Goal: Information Seeking & Learning: Learn about a topic

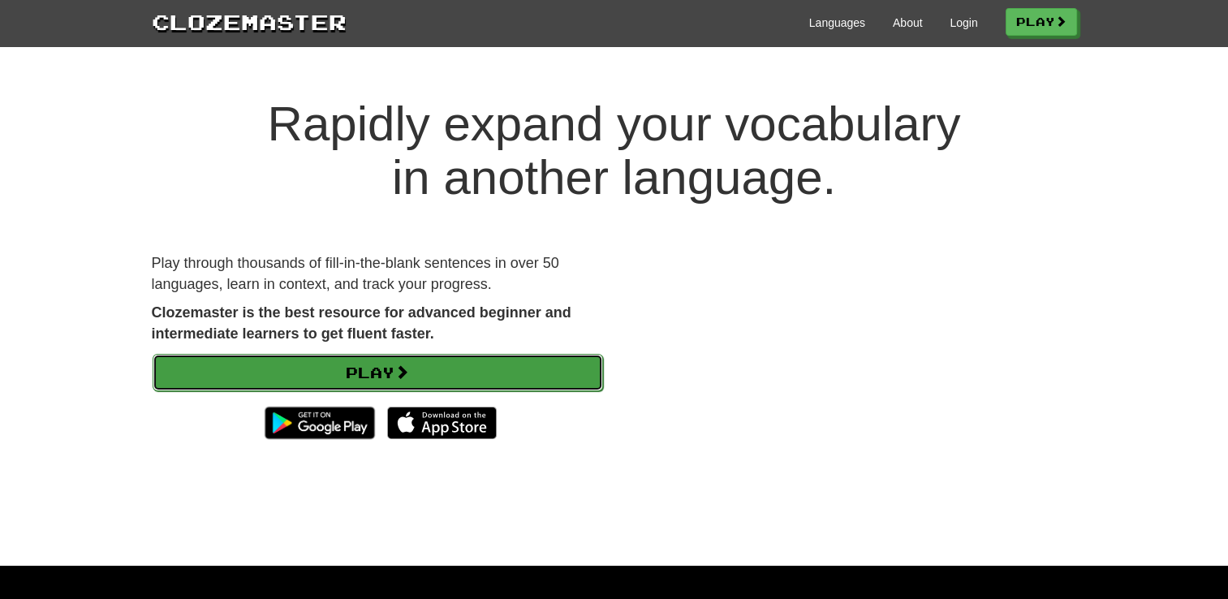
click at [549, 372] on link "Play" at bounding box center [378, 372] width 450 height 37
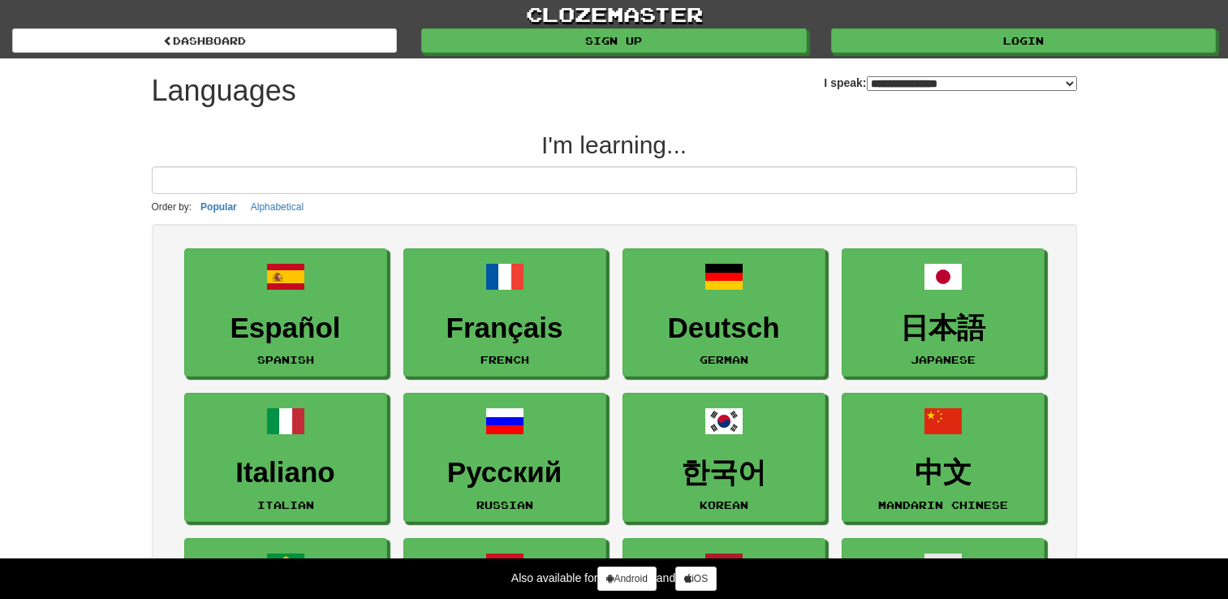
select select "*******"
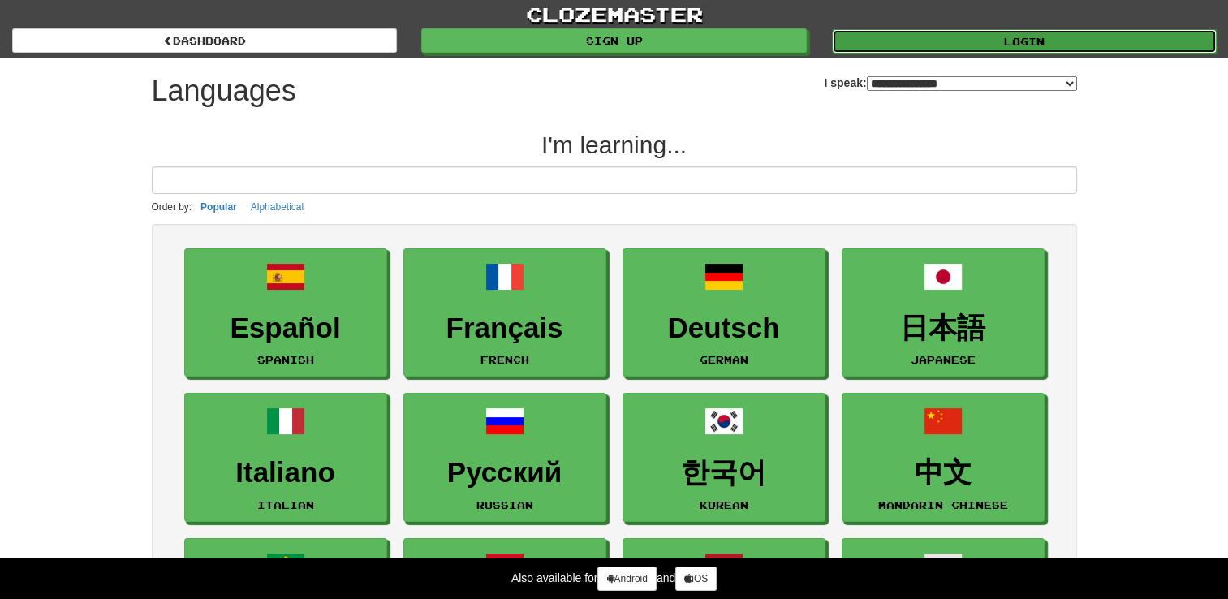
click at [984, 50] on link "Login" at bounding box center [1024, 41] width 385 height 24
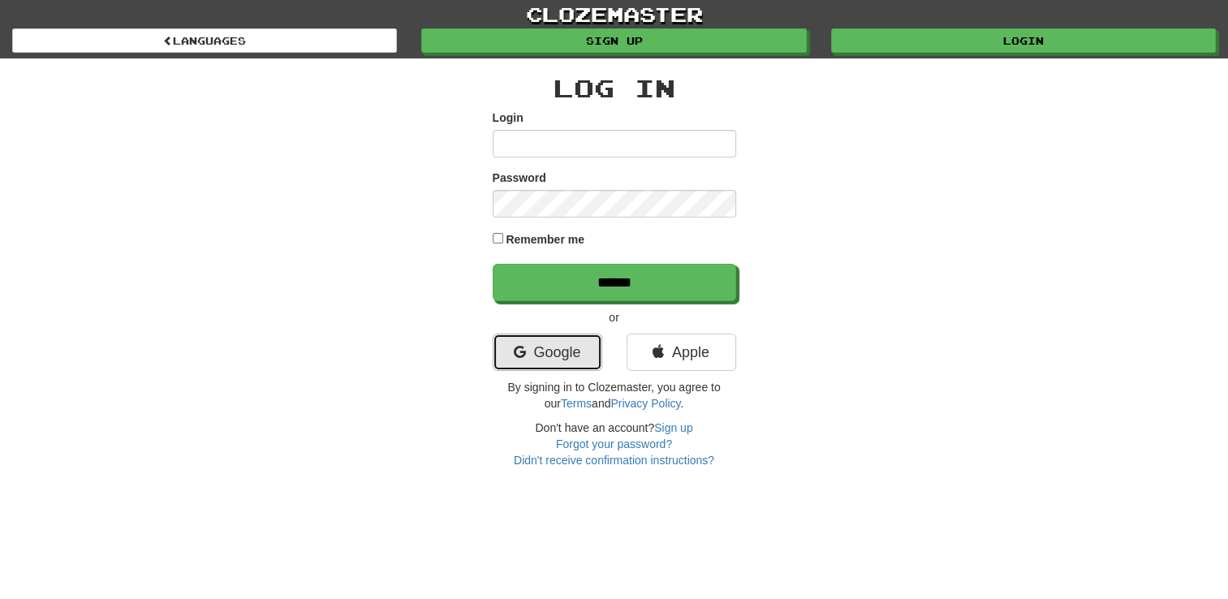
click at [552, 348] on link "Google" at bounding box center [548, 352] width 110 height 37
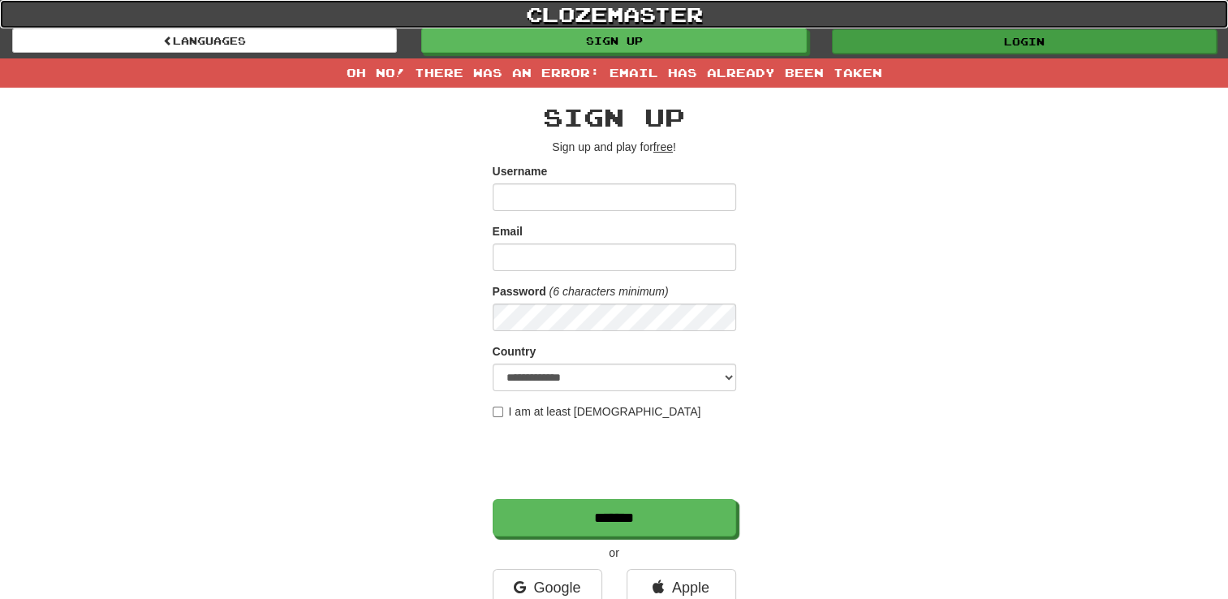
click at [996, 28] on div "clozemaster Languages Sign up Login Languages" at bounding box center [614, 26] width 1228 height 53
click at [997, 32] on link "Login" at bounding box center [1024, 41] width 385 height 24
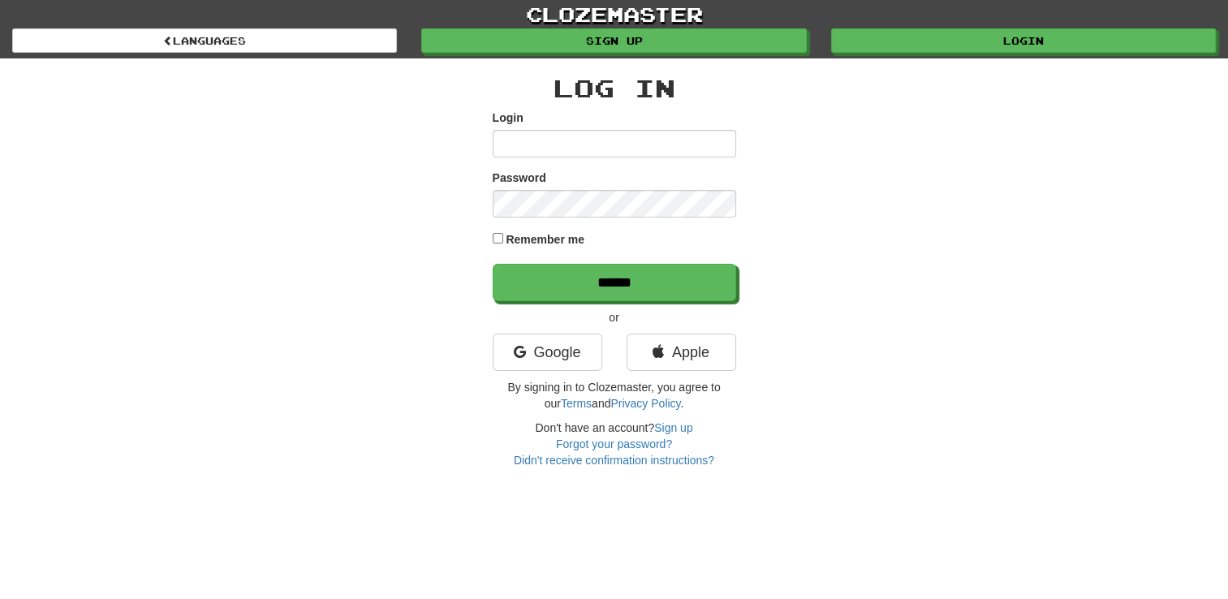
click at [627, 149] on input "Login" at bounding box center [614, 144] width 243 height 28
type input "**********"
click at [493, 264] on input "******" at bounding box center [614, 282] width 243 height 37
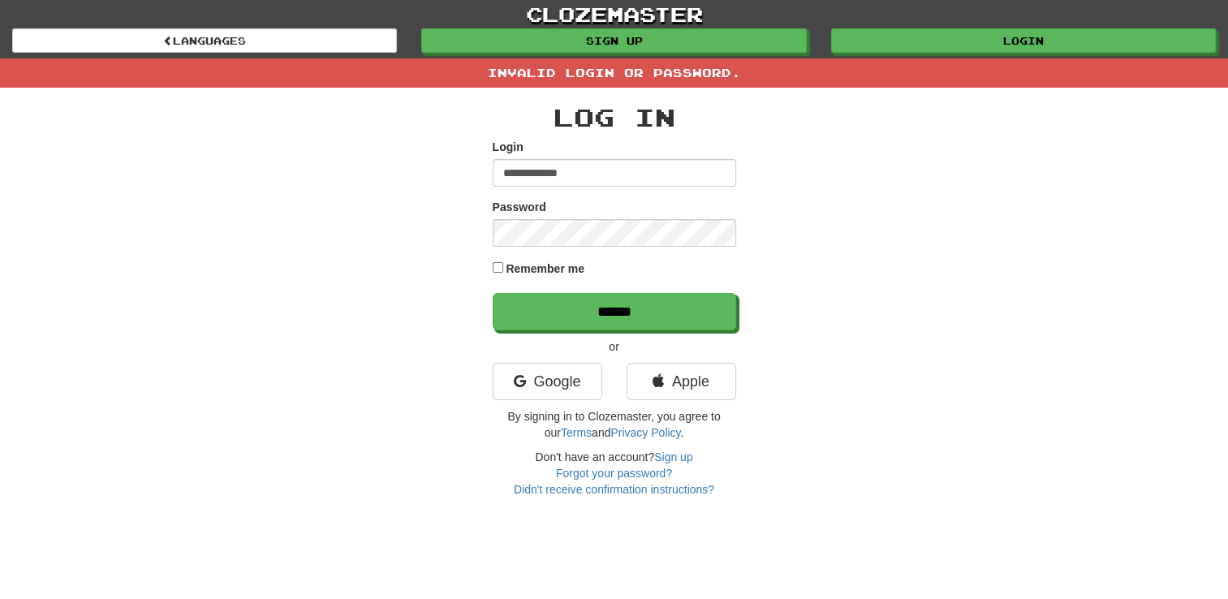
click at [630, 479] on div "Don't have an account? Sign up Forgot your password? Didn't receive confirmatio…" at bounding box center [614, 473] width 243 height 49
click at [622, 471] on link "Forgot your password?" at bounding box center [614, 473] width 116 height 13
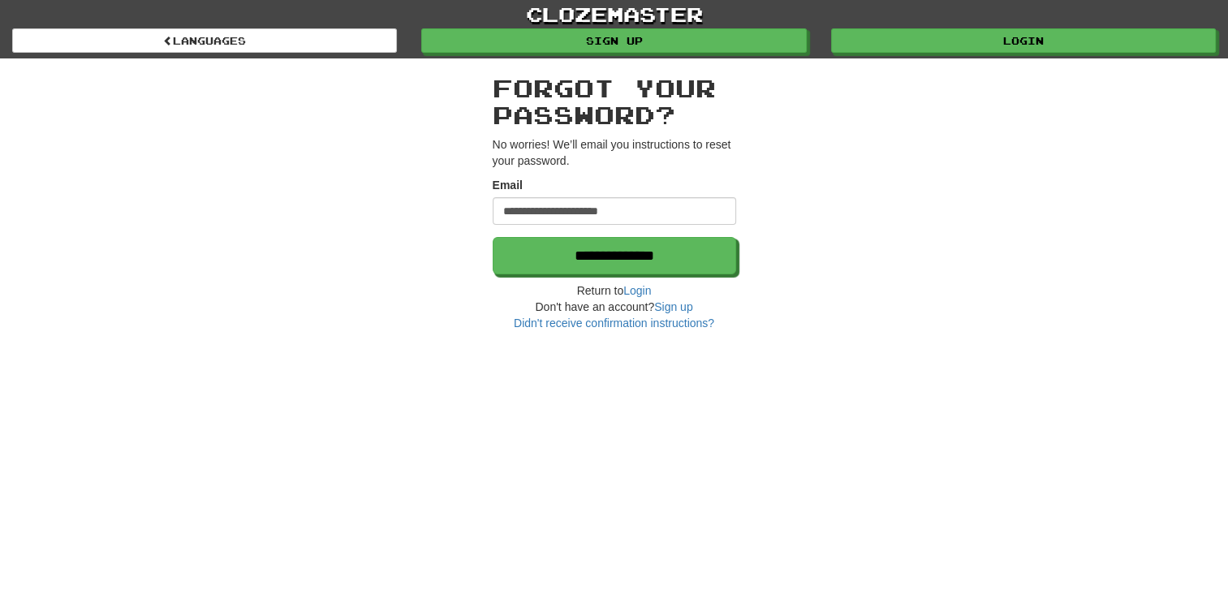
type input "**********"
click at [493, 237] on input "**********" at bounding box center [614, 255] width 243 height 37
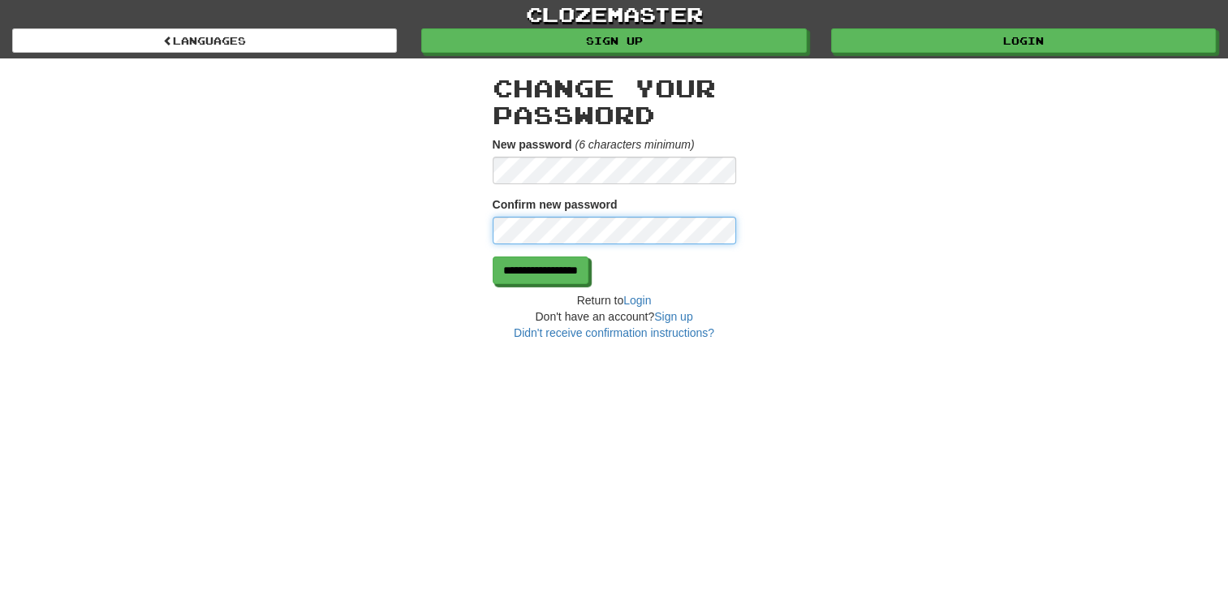
click at [493, 256] on input "**********" at bounding box center [541, 270] width 96 height 28
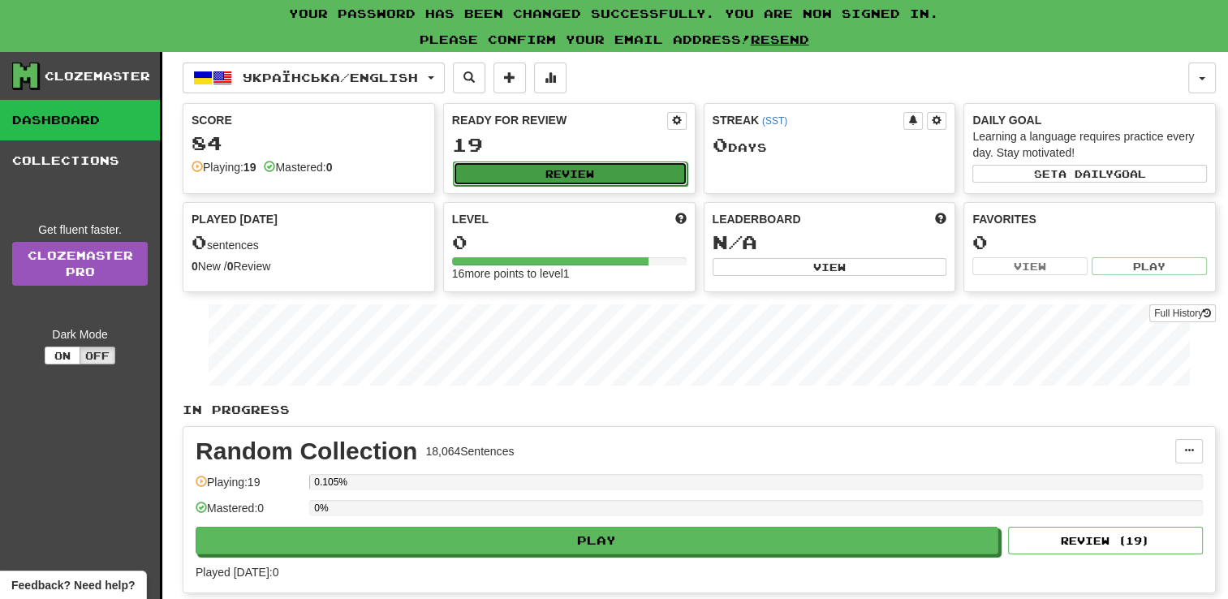
click at [555, 181] on button "Review" at bounding box center [570, 173] width 235 height 24
select select "**"
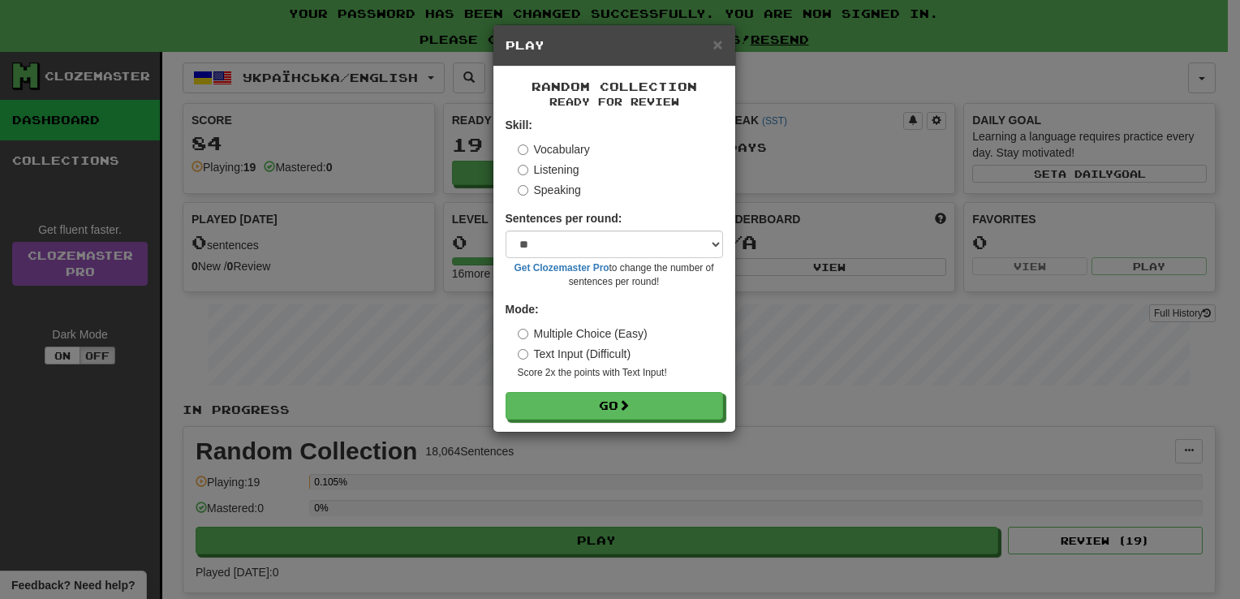
click at [555, 161] on label "Listening" at bounding box center [549, 169] width 62 height 16
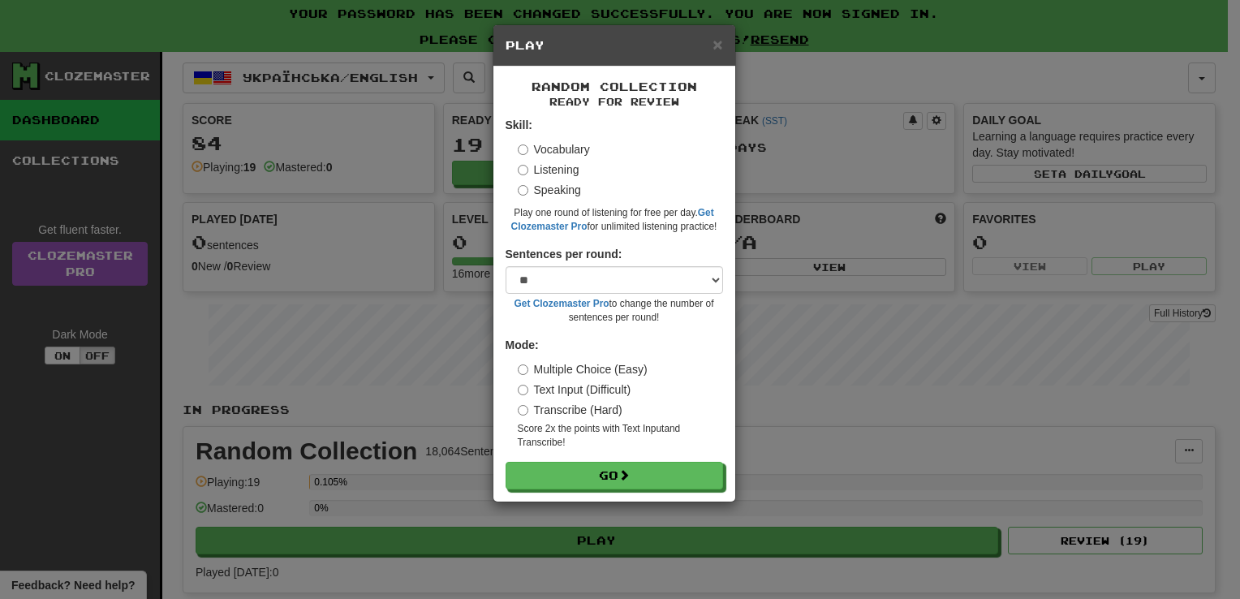
click at [555, 153] on label "Vocabulary" at bounding box center [554, 149] width 72 height 16
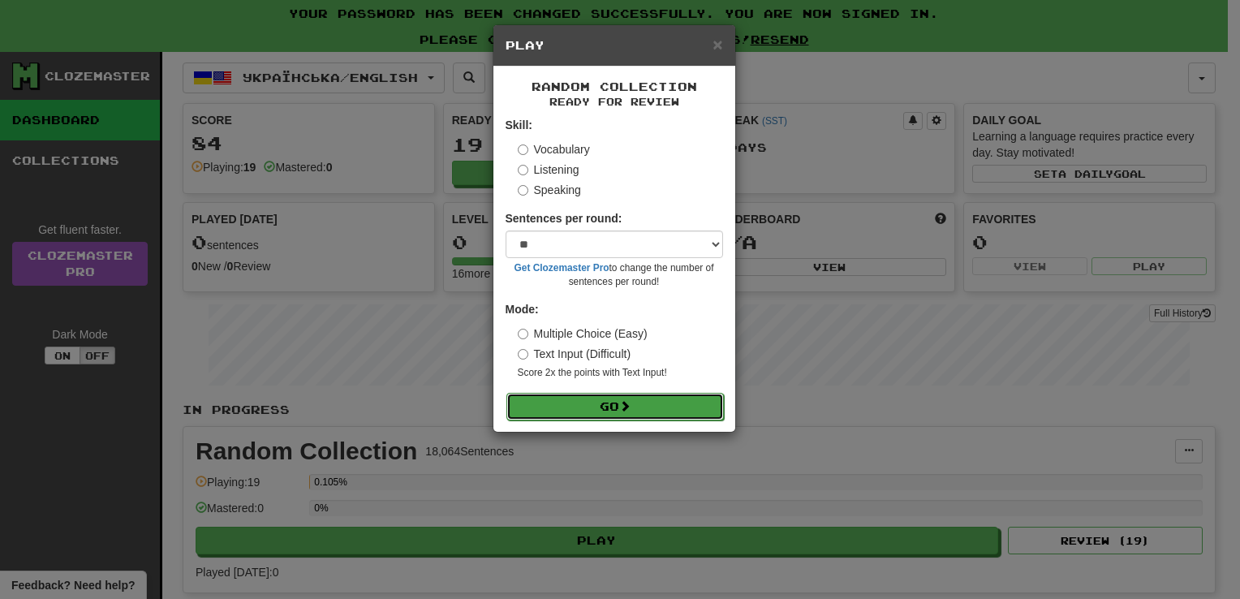
click at [613, 406] on button "Go" at bounding box center [614, 407] width 217 height 28
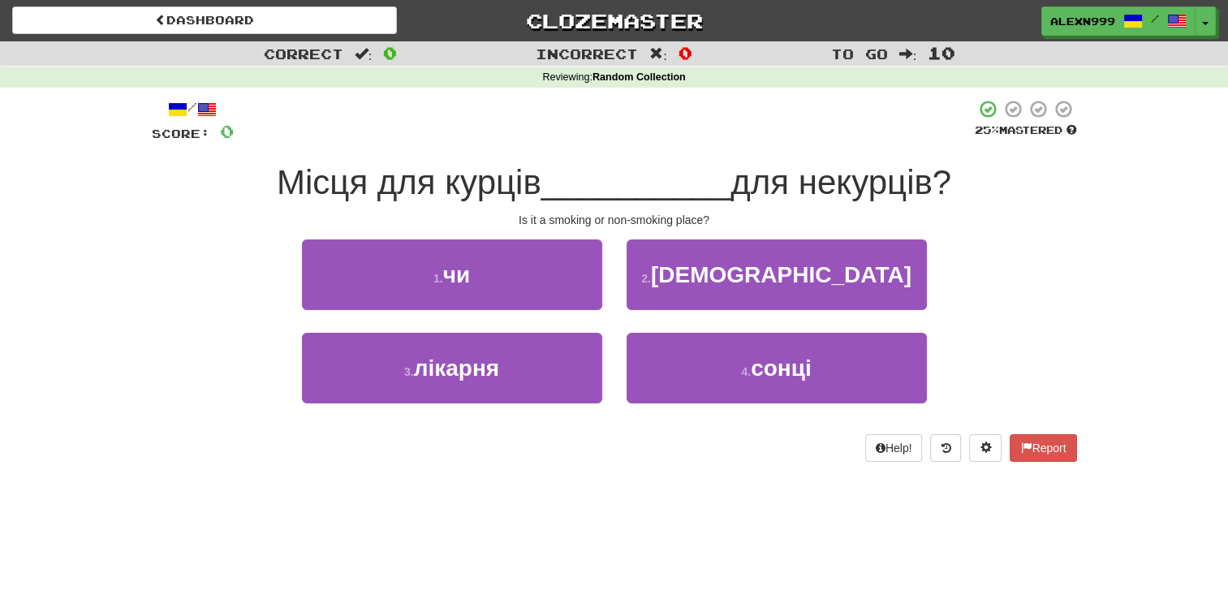
click at [322, 187] on span "Місця для курців" at bounding box center [409, 182] width 265 height 38
click at [489, 187] on span "Місця для курців" at bounding box center [409, 182] width 265 height 38
click at [667, 193] on span "__________" at bounding box center [636, 182] width 190 height 38
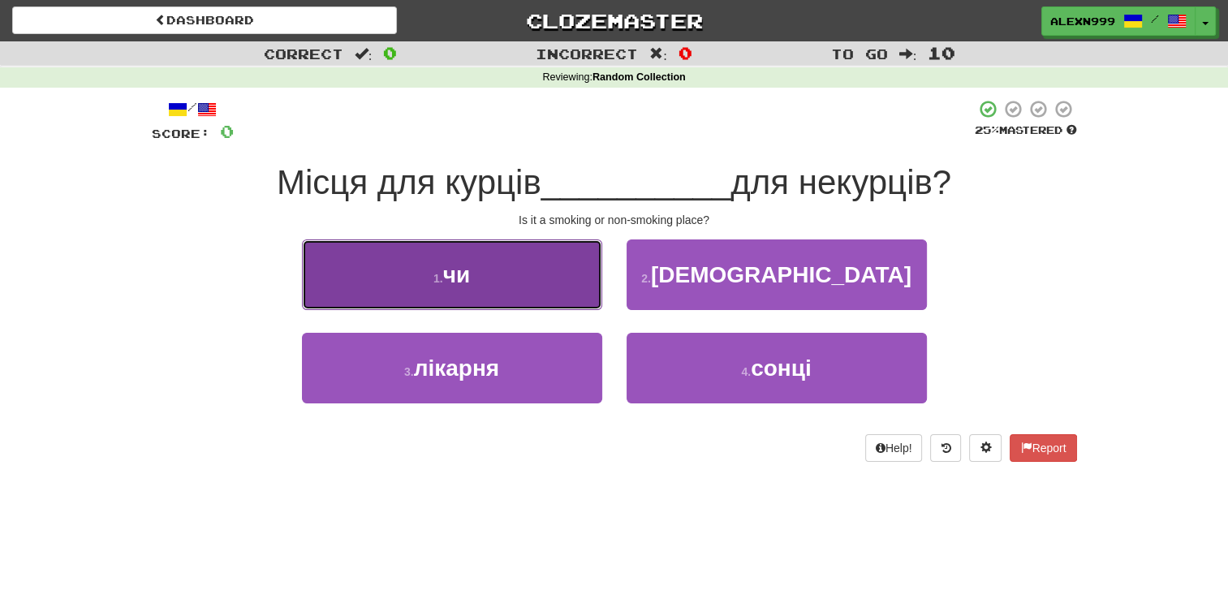
click at [533, 273] on button "1 . чи" at bounding box center [452, 274] width 300 height 71
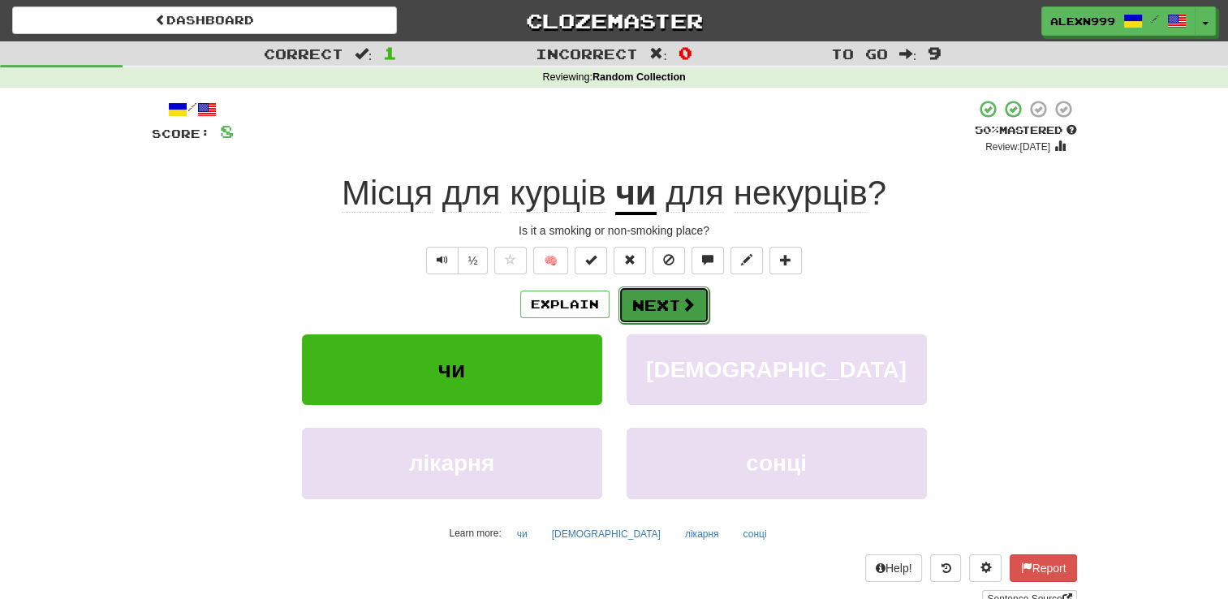
click at [693, 304] on span at bounding box center [688, 304] width 15 height 15
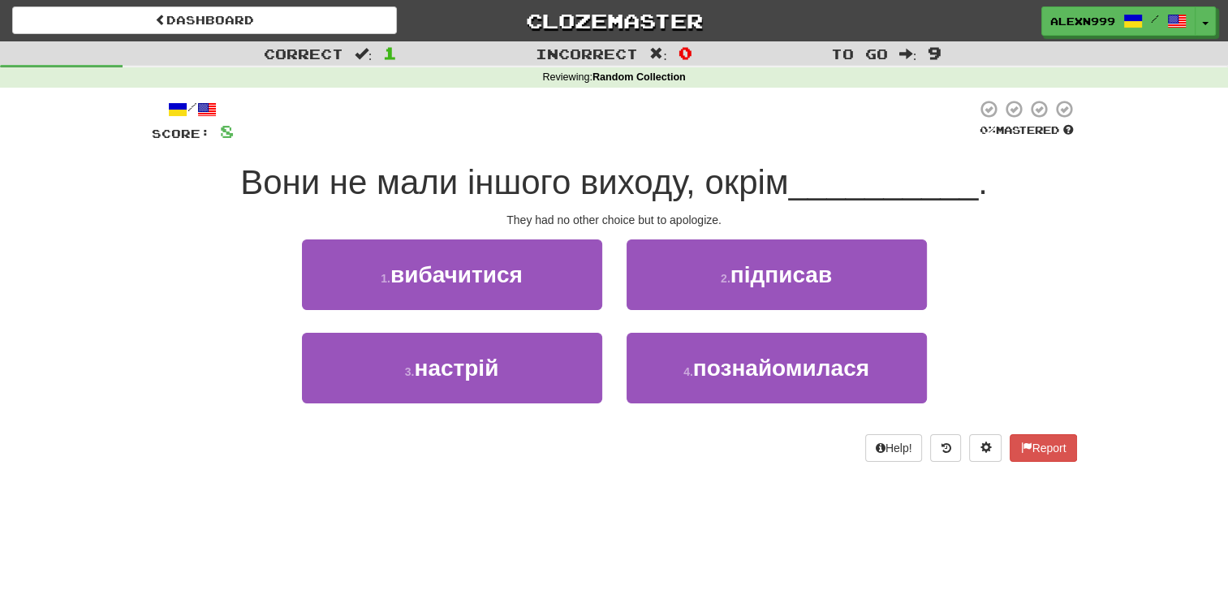
click at [421, 194] on span "Вони не мали іншого виходу, окрім" at bounding box center [514, 182] width 548 height 38
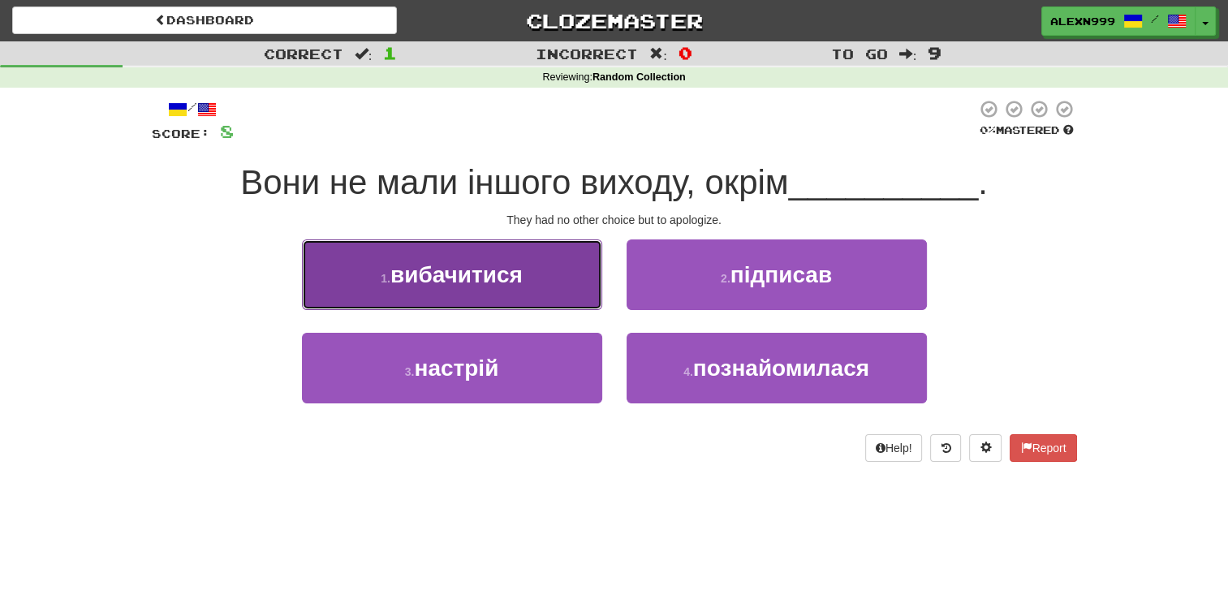
click at [558, 300] on button "1 . вибачитися" at bounding box center [452, 274] width 300 height 71
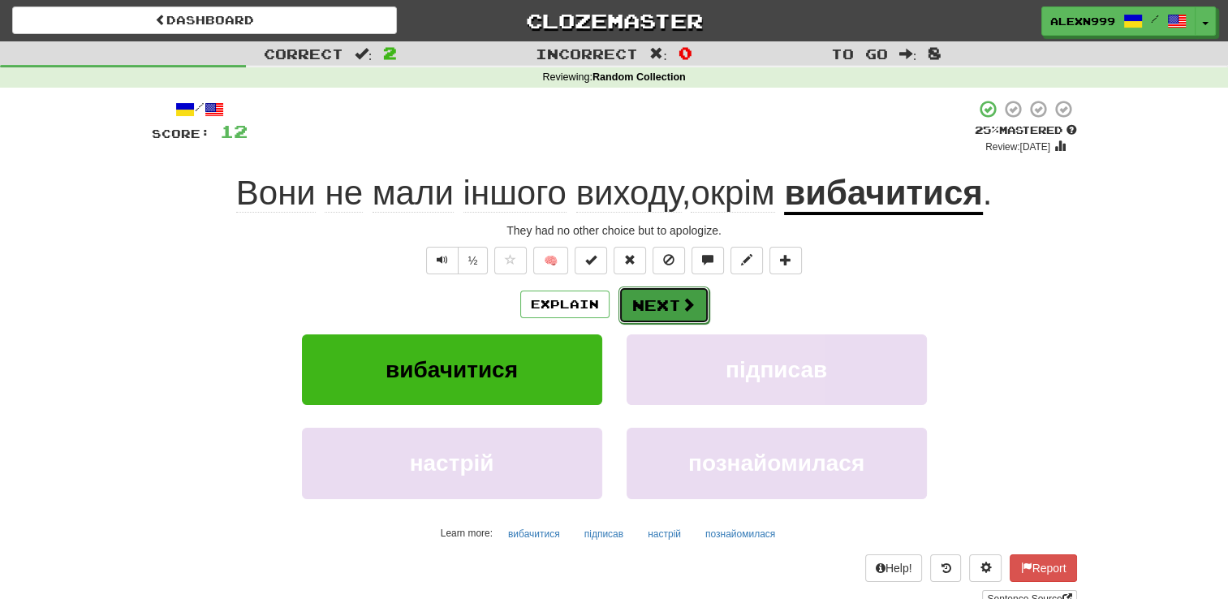
click at [682, 312] on span at bounding box center [688, 304] width 15 height 15
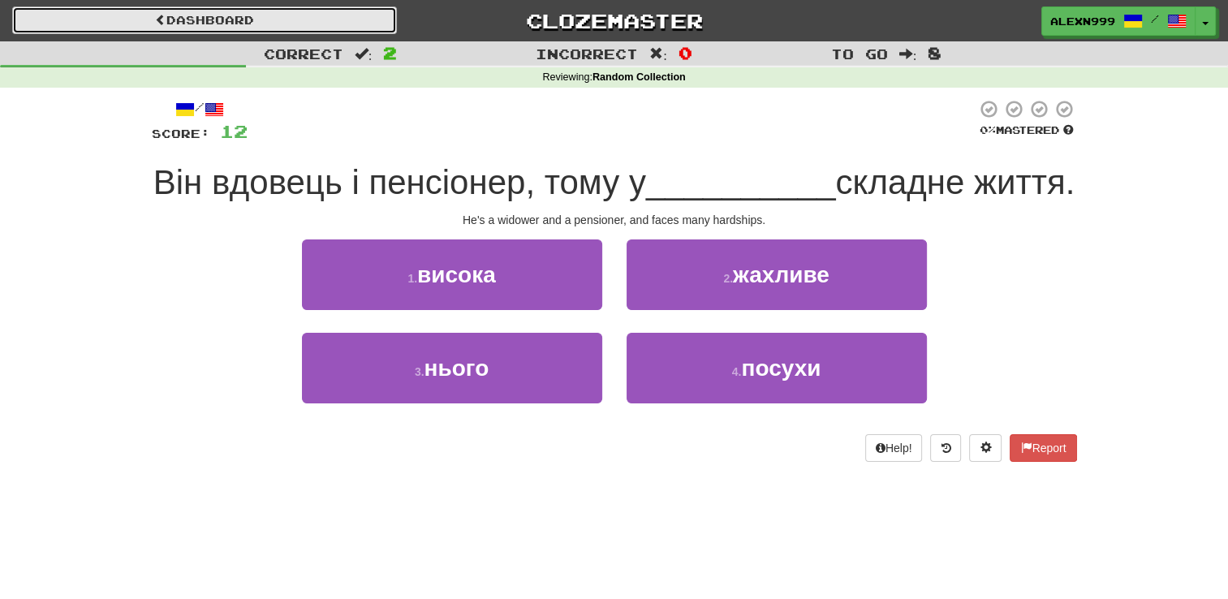
click at [321, 15] on link "Dashboard" at bounding box center [204, 20] width 385 height 28
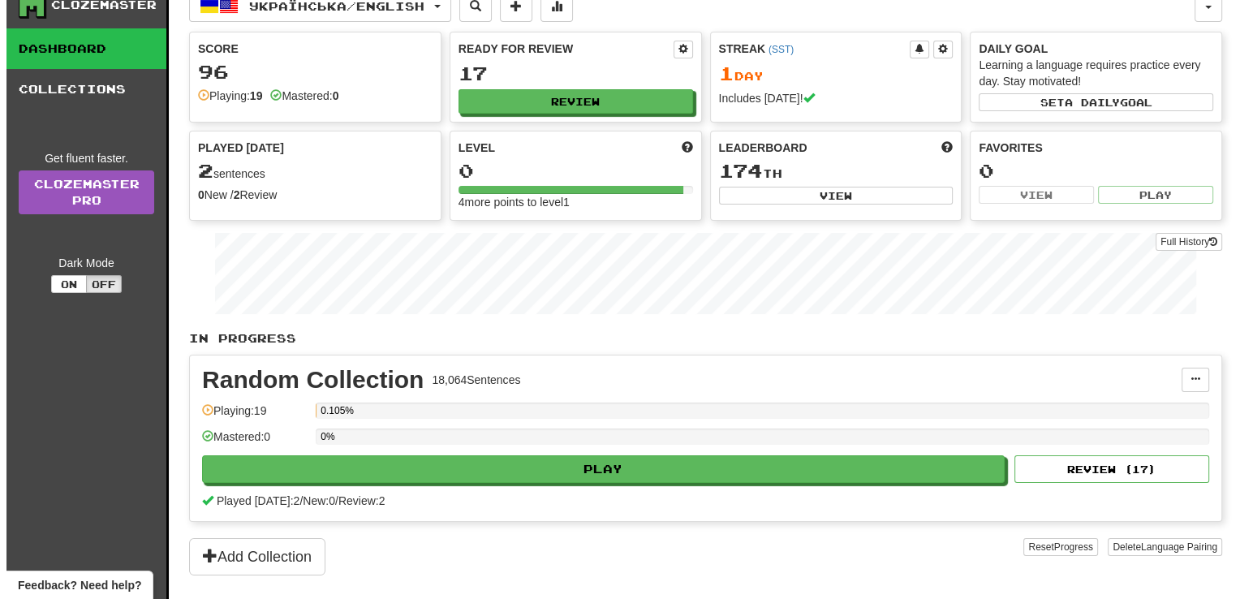
scroll to position [81, 0]
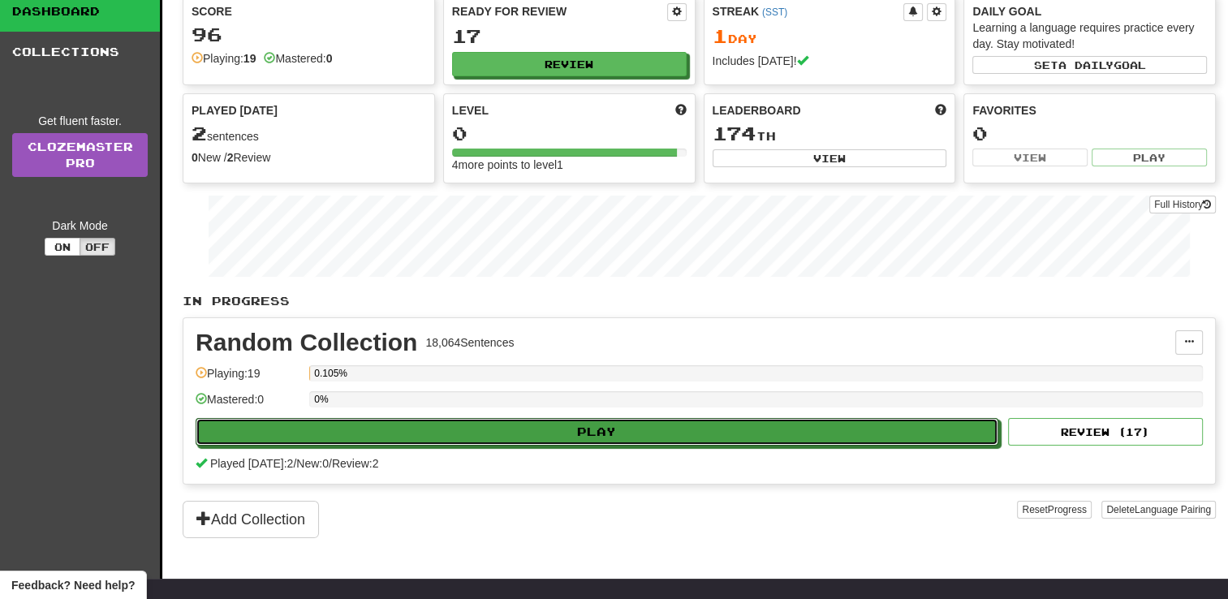
drag, startPoint x: 543, startPoint y: 428, endPoint x: 610, endPoint y: 394, distance: 75.9
click at [613, 392] on div "Random Collection 18,064 Sentences Manage Sentences Unpin from Dashboard Playin…" at bounding box center [698, 401] width 1031 height 166
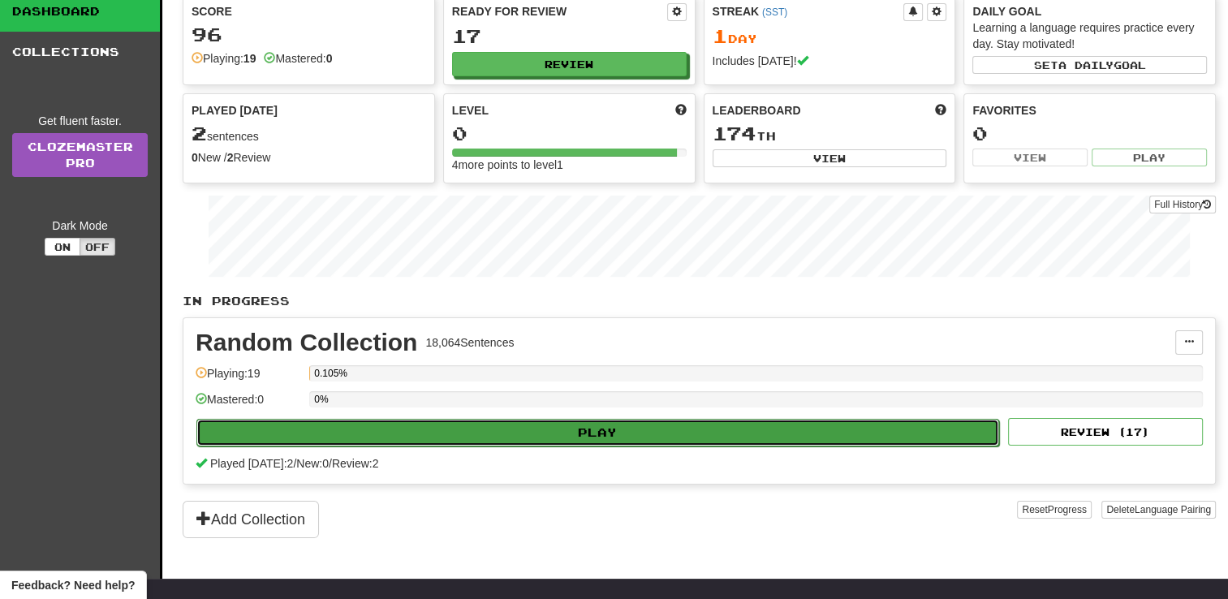
click at [576, 424] on button "Play" at bounding box center [597, 433] width 803 height 28
select select "**"
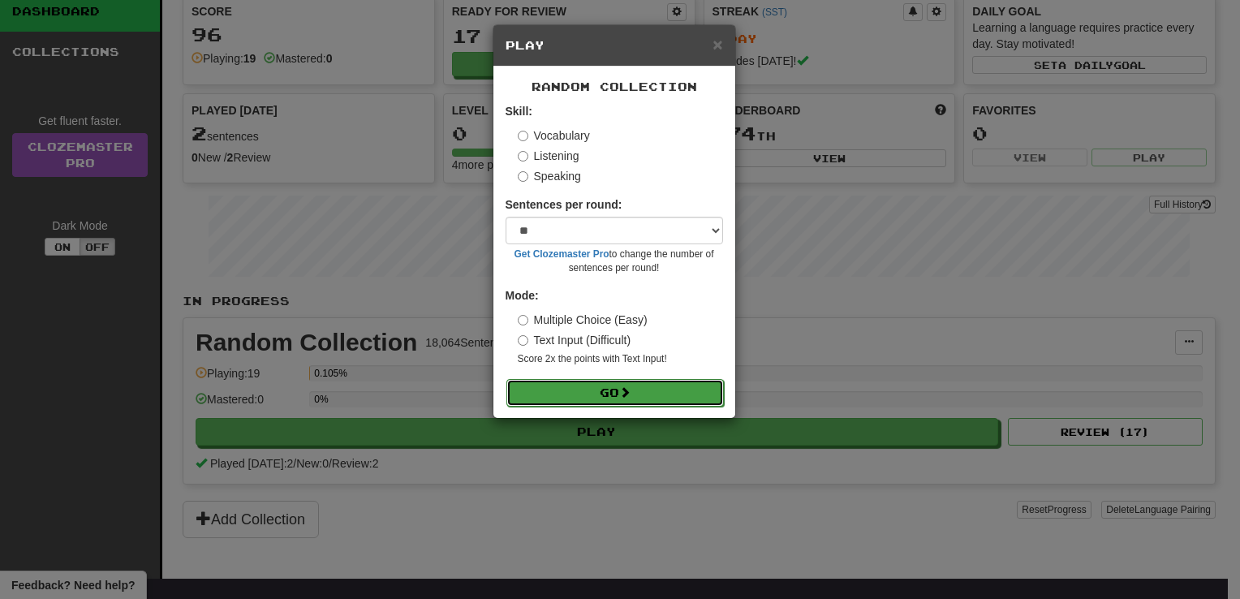
click at [629, 388] on span at bounding box center [624, 391] width 11 height 11
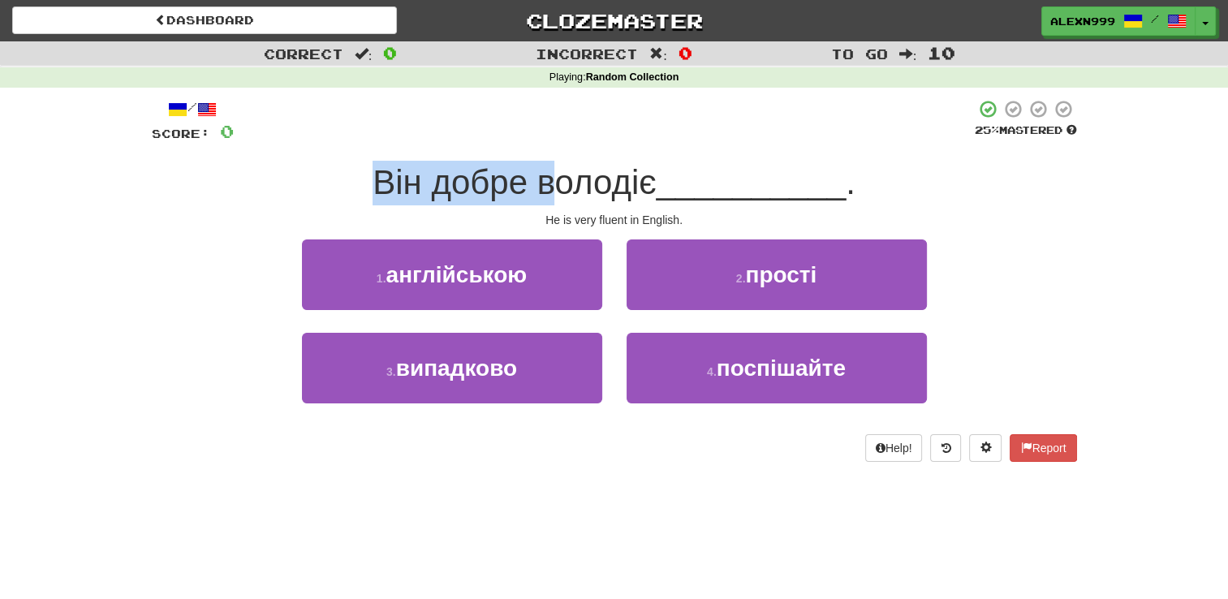
drag, startPoint x: 367, startPoint y: 174, endPoint x: 552, endPoint y: 177, distance: 185.0
click at [552, 177] on span "Він добре володіє" at bounding box center [513, 182] width 283 height 38
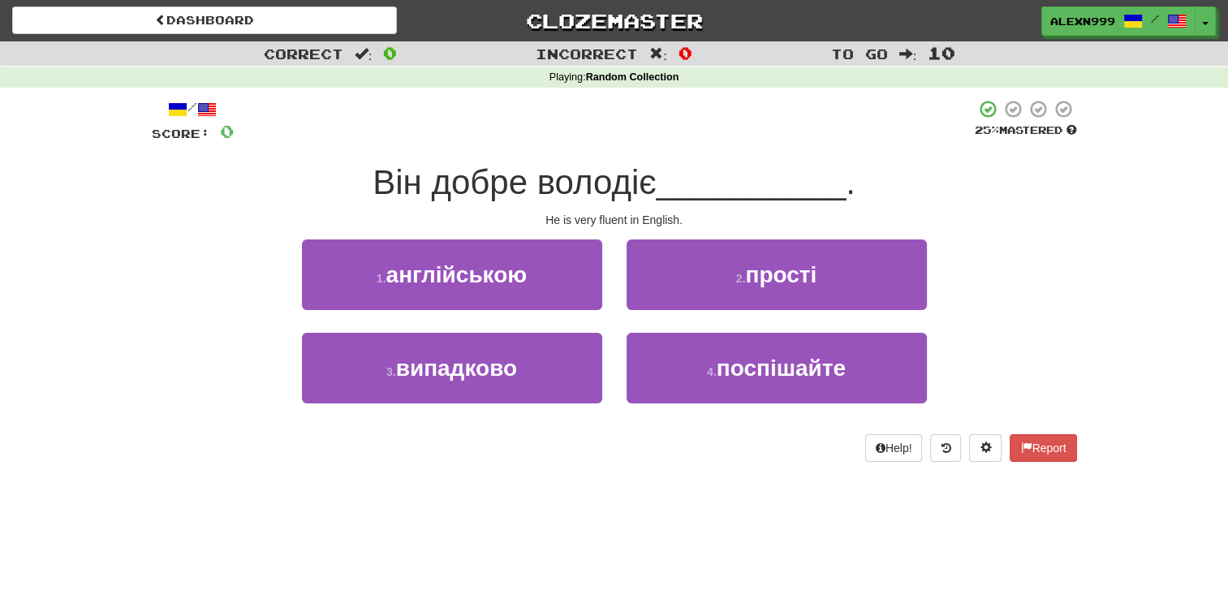
drag, startPoint x: 552, startPoint y: 177, endPoint x: 640, endPoint y: 196, distance: 90.4
click at [640, 196] on span "Він добре володіє" at bounding box center [513, 182] width 283 height 38
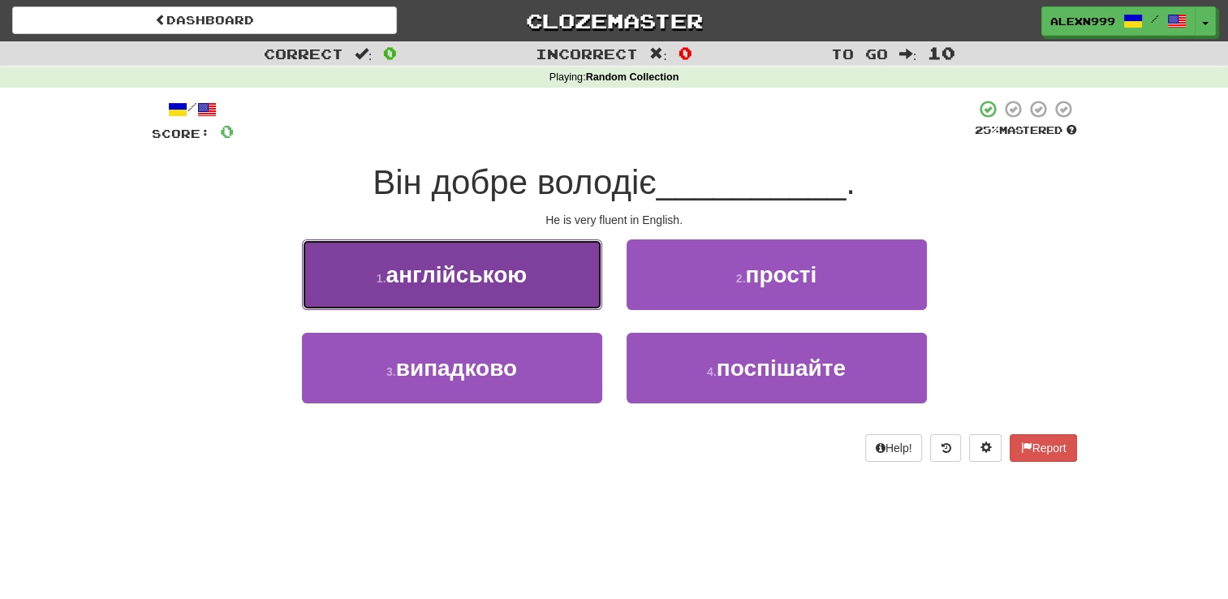
click at [536, 268] on button "1 . англійською" at bounding box center [452, 274] width 300 height 71
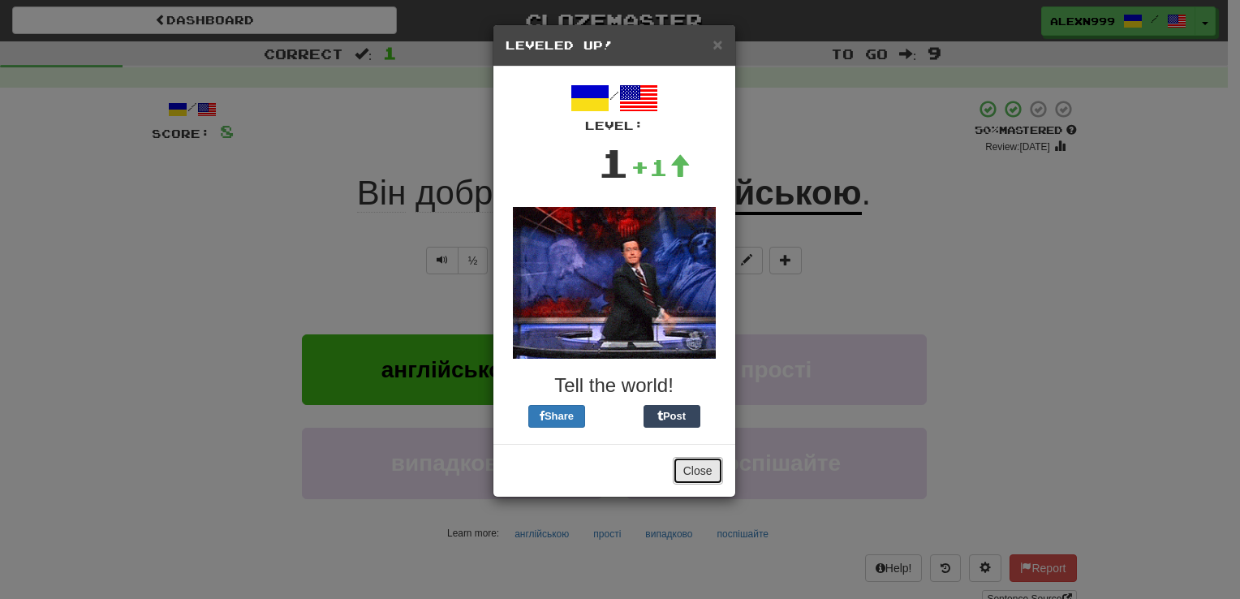
click at [696, 467] on button "Close" at bounding box center [698, 471] width 50 height 28
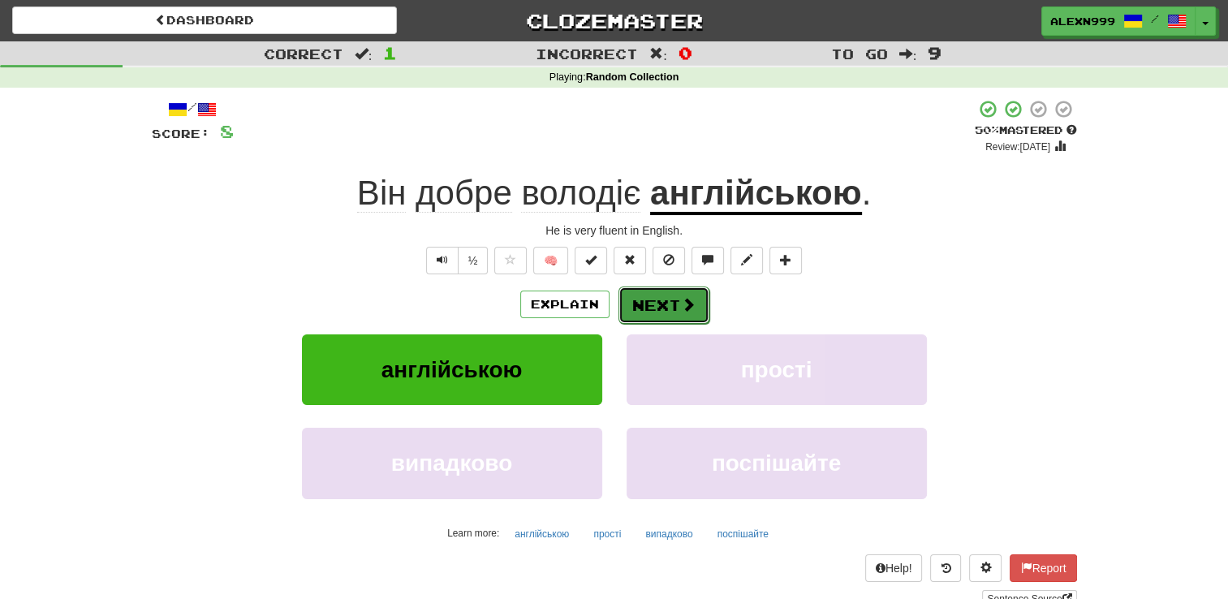
click at [640, 304] on button "Next" at bounding box center [663, 304] width 91 height 37
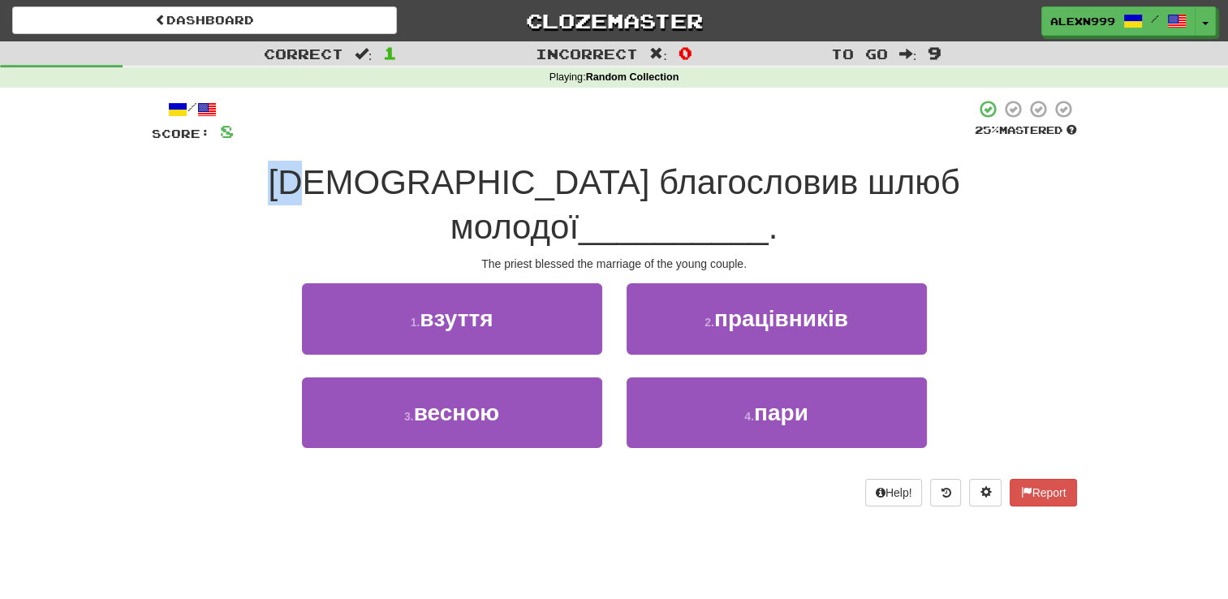
drag, startPoint x: 170, startPoint y: 183, endPoint x: 245, endPoint y: 179, distance: 74.8
click at [245, 179] on div "[DEMOGRAPHIC_DATA] благословив шлюб молодої __________ ." at bounding box center [614, 205] width 925 height 88
drag, startPoint x: 245, startPoint y: 179, endPoint x: 461, endPoint y: 193, distance: 216.4
click at [461, 193] on span "[DEMOGRAPHIC_DATA] благословив шлюб молодої" at bounding box center [613, 204] width 691 height 83
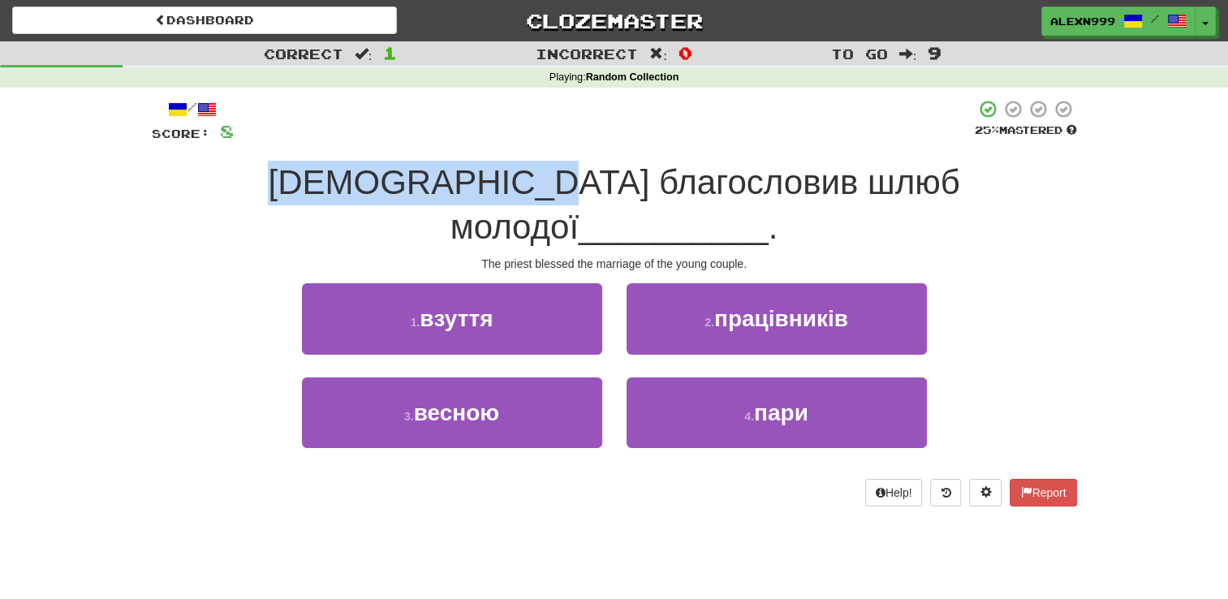
drag, startPoint x: 183, startPoint y: 177, endPoint x: 451, endPoint y: 182, distance: 267.8
click at [451, 182] on div "[DEMOGRAPHIC_DATA] благословив шлюб молодої __________ ." at bounding box center [614, 205] width 925 height 88
drag, startPoint x: 451, startPoint y: 182, endPoint x: 408, endPoint y: 200, distance: 46.6
click at [408, 200] on span "[DEMOGRAPHIC_DATA] благословив шлюб молодої" at bounding box center [613, 204] width 691 height 83
click at [383, 187] on span "[DEMOGRAPHIC_DATA] благословив шлюб молодої" at bounding box center [613, 204] width 691 height 83
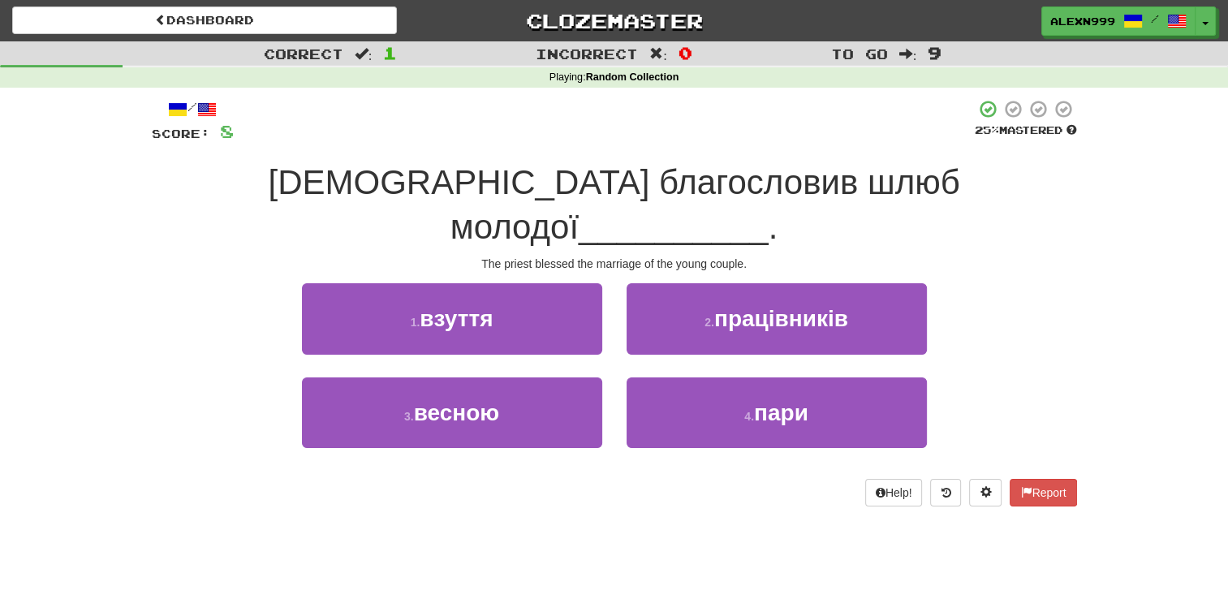
click at [434, 189] on span "[DEMOGRAPHIC_DATA] благословив шлюб молодої" at bounding box center [613, 204] width 691 height 83
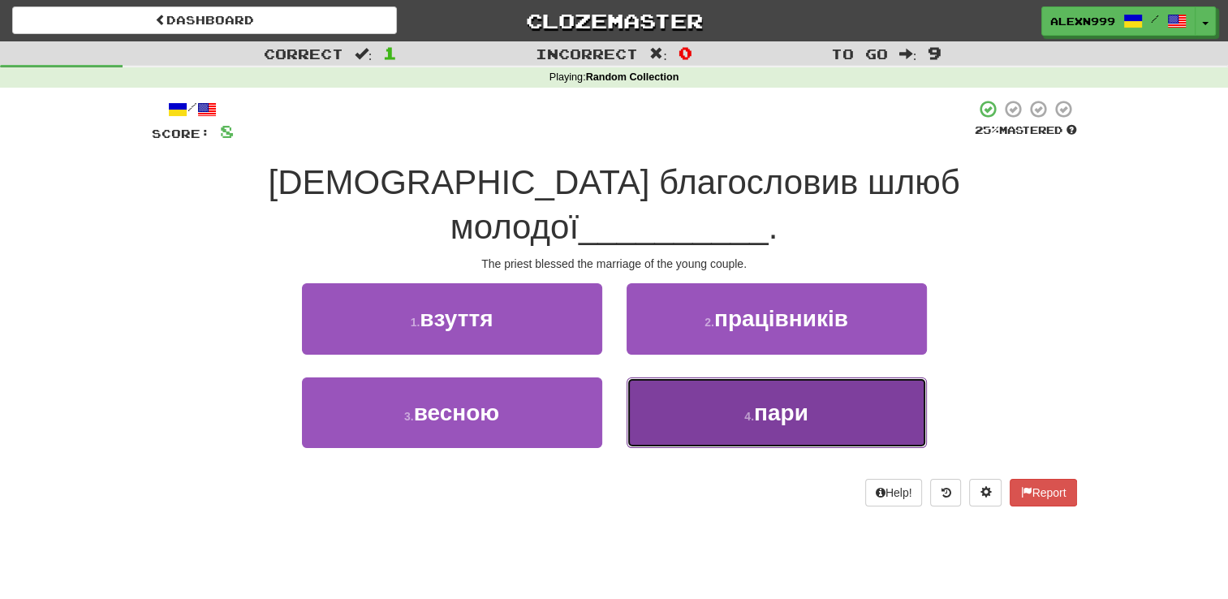
click at [863, 377] on button "4 . пари" at bounding box center [776, 412] width 300 height 71
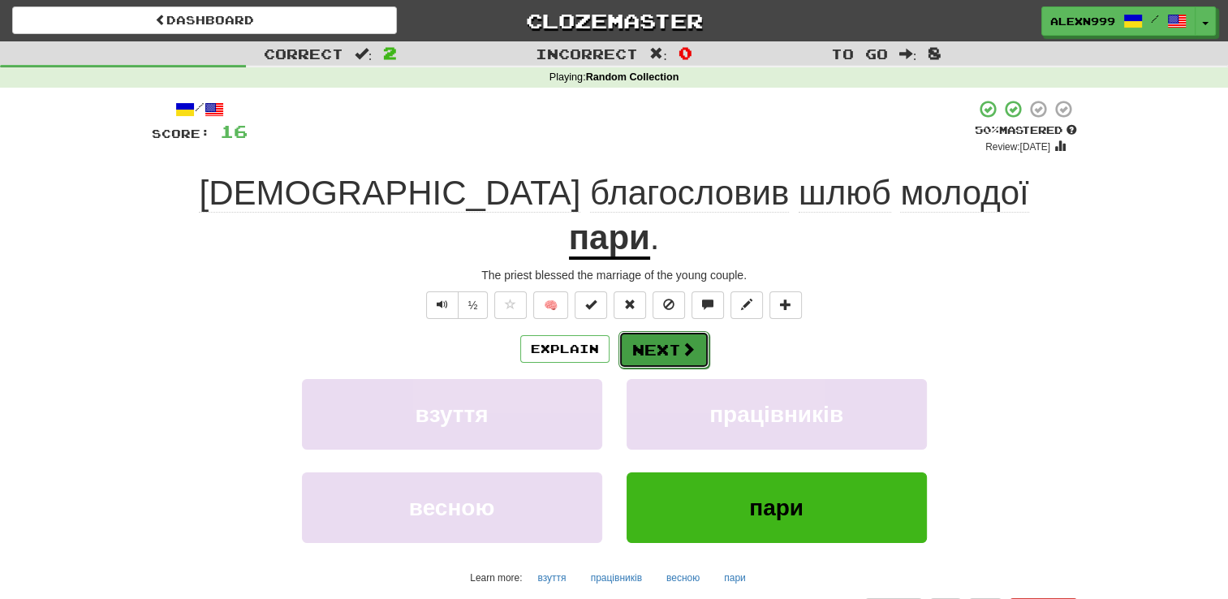
click at [683, 342] on span at bounding box center [688, 349] width 15 height 15
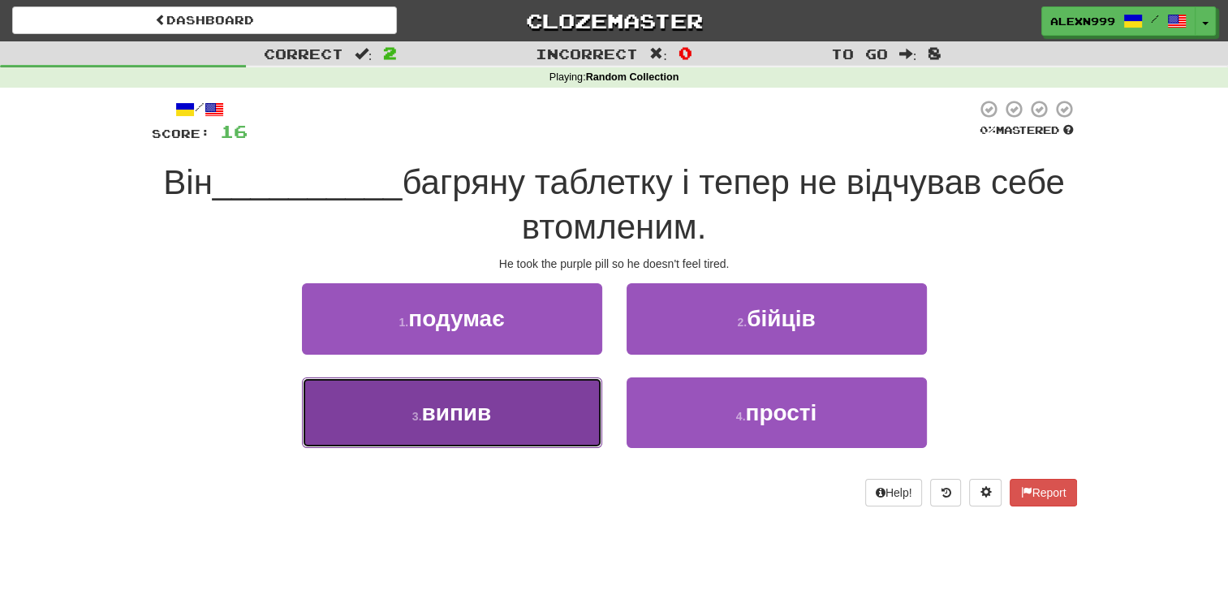
click at [523, 407] on button "3 . випив" at bounding box center [452, 412] width 300 height 71
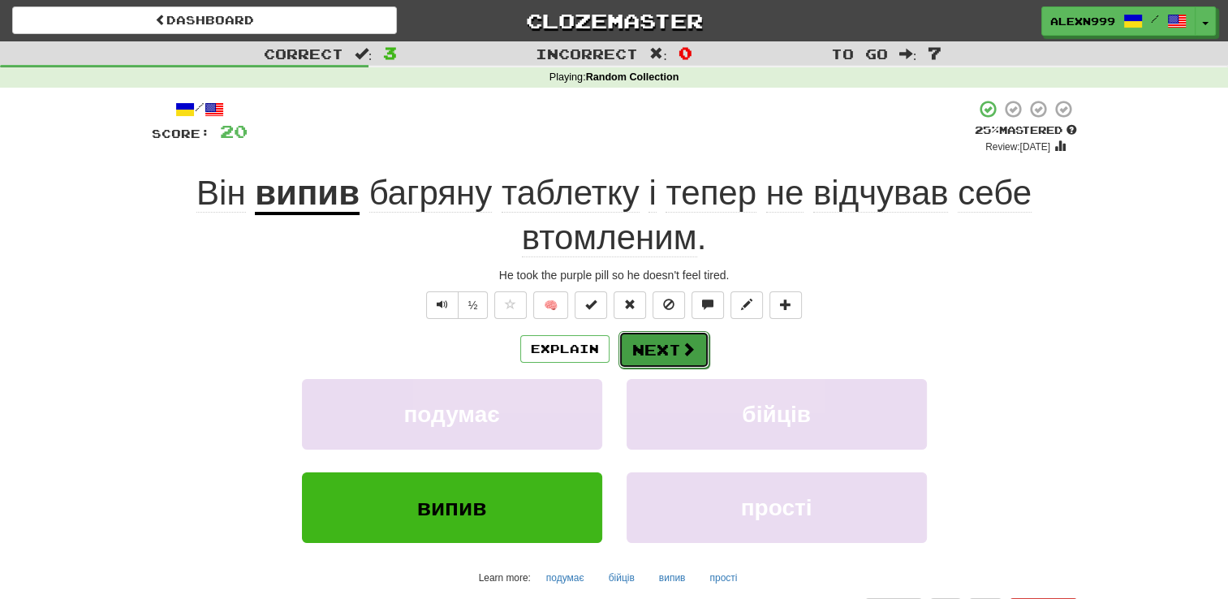
click at [671, 347] on button "Next" at bounding box center [663, 349] width 91 height 37
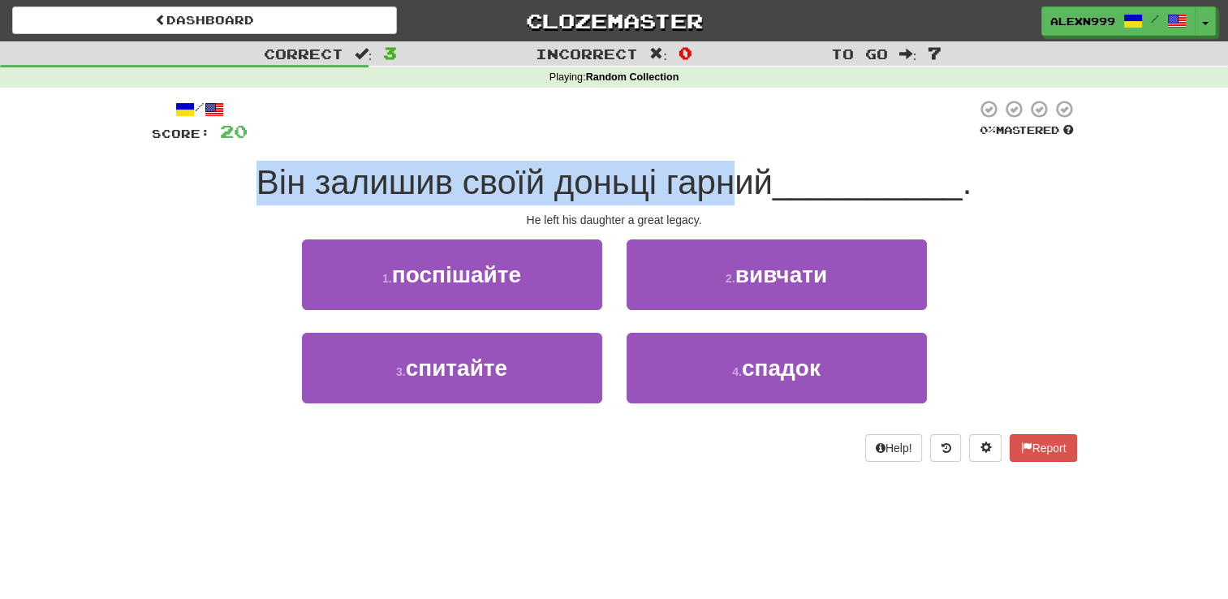
drag, startPoint x: 258, startPoint y: 194, endPoint x: 731, endPoint y: 187, distance: 473.2
click at [731, 187] on span "Він залишив своїй доньці гарний" at bounding box center [514, 182] width 516 height 38
drag, startPoint x: 731, startPoint y: 187, endPoint x: 641, endPoint y: 205, distance: 92.0
click at [643, 205] on div "/ Score: 20 0 % Mastered Він залишив своїй доньці гарний __________ . He left h…" at bounding box center [614, 280] width 925 height 363
click at [636, 184] on span "Він залишив своїй доньці гарний" at bounding box center [514, 182] width 516 height 38
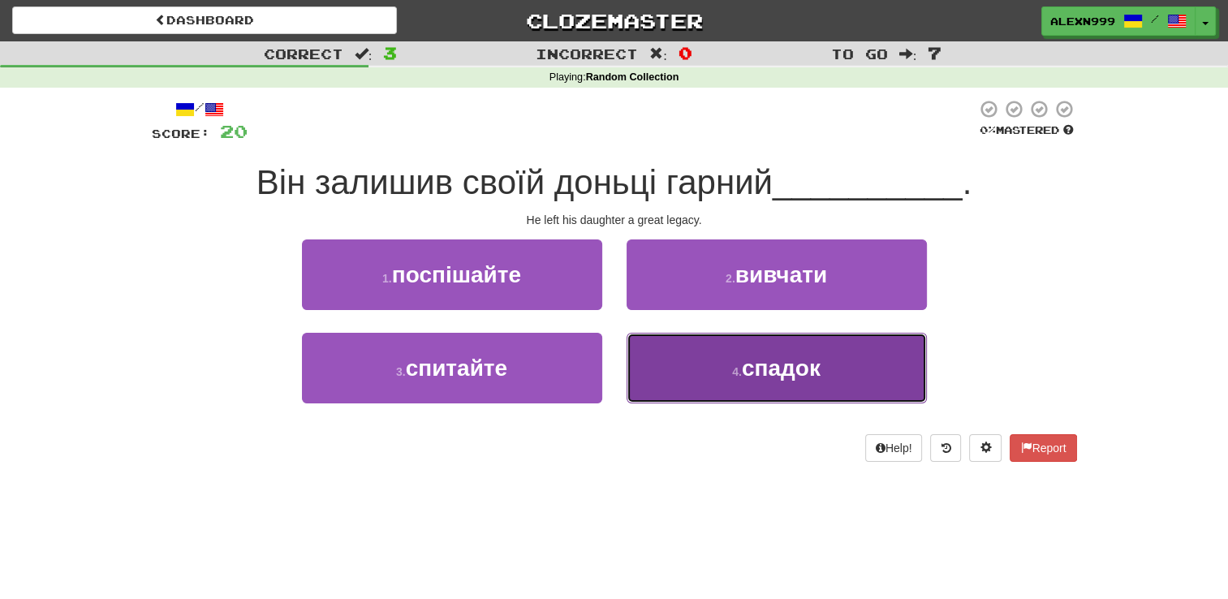
click at [734, 380] on button "4 . спадок" at bounding box center [776, 368] width 300 height 71
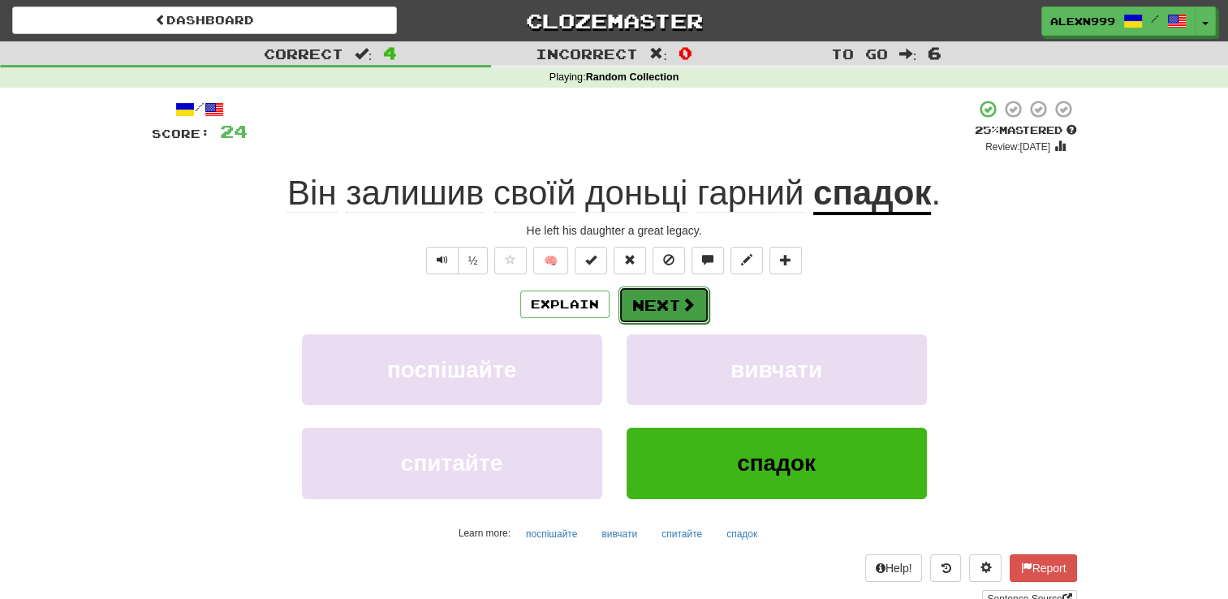
click at [661, 296] on button "Next" at bounding box center [663, 304] width 91 height 37
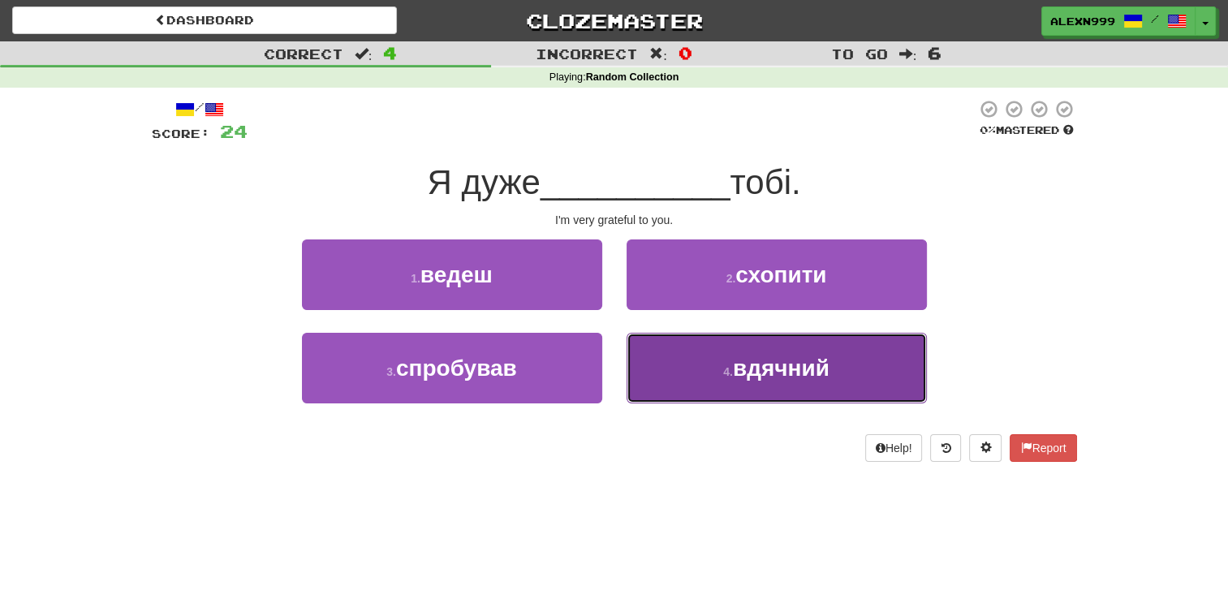
click at [835, 359] on button "4 . вдячний" at bounding box center [776, 368] width 300 height 71
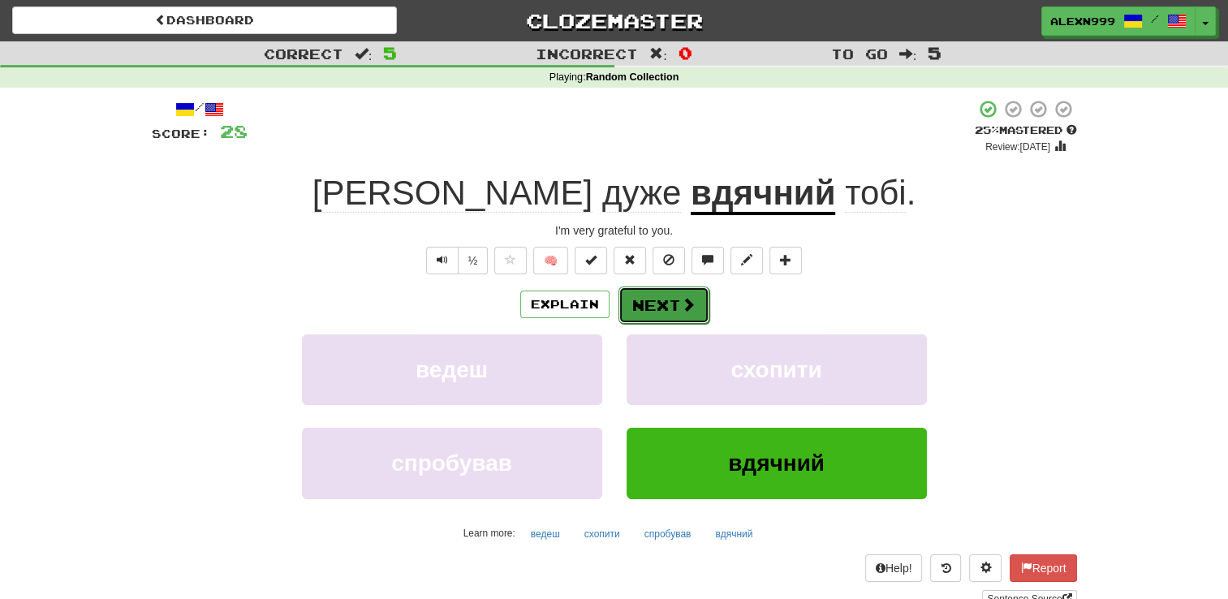
click at [659, 304] on button "Next" at bounding box center [663, 304] width 91 height 37
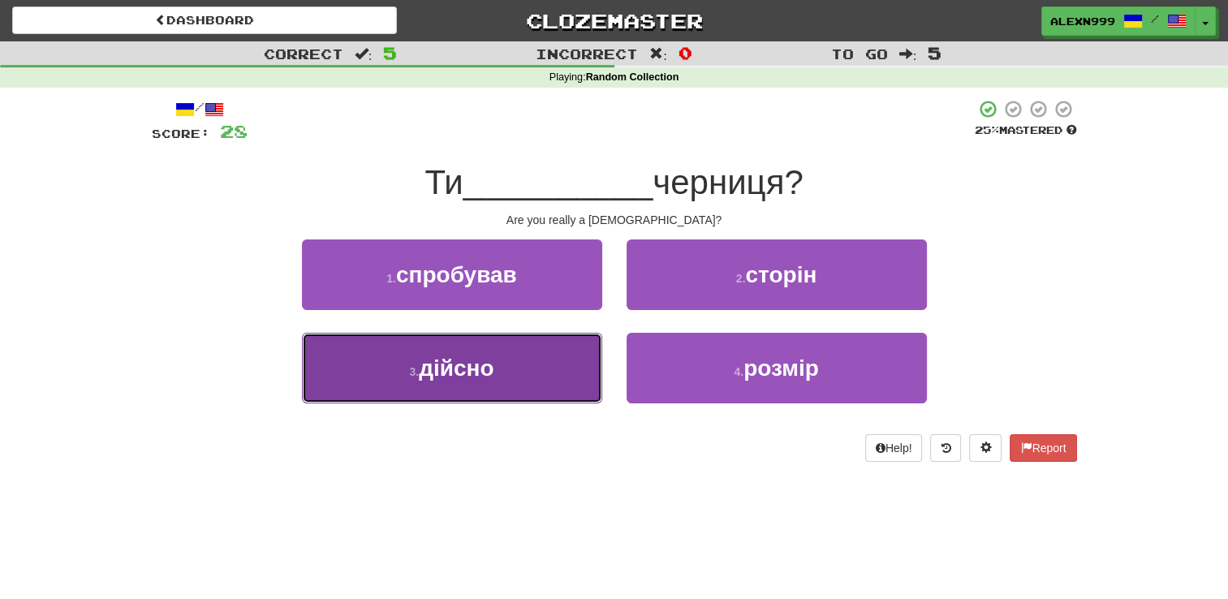
click at [547, 359] on button "3 . дійсно" at bounding box center [452, 368] width 300 height 71
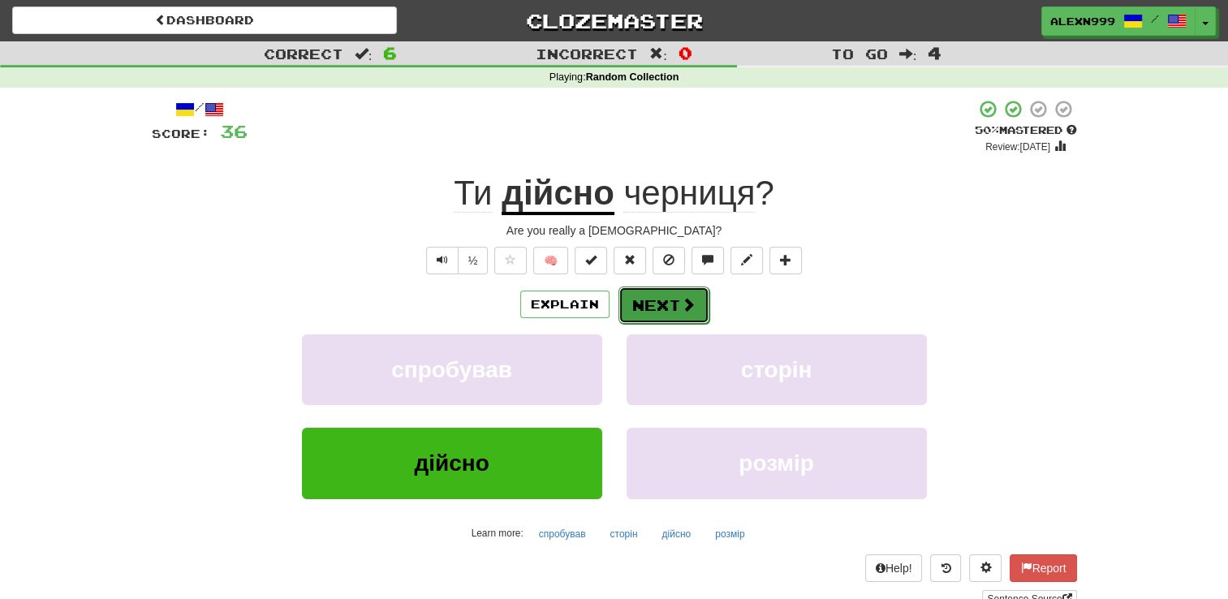
click at [682, 304] on span at bounding box center [688, 304] width 15 height 15
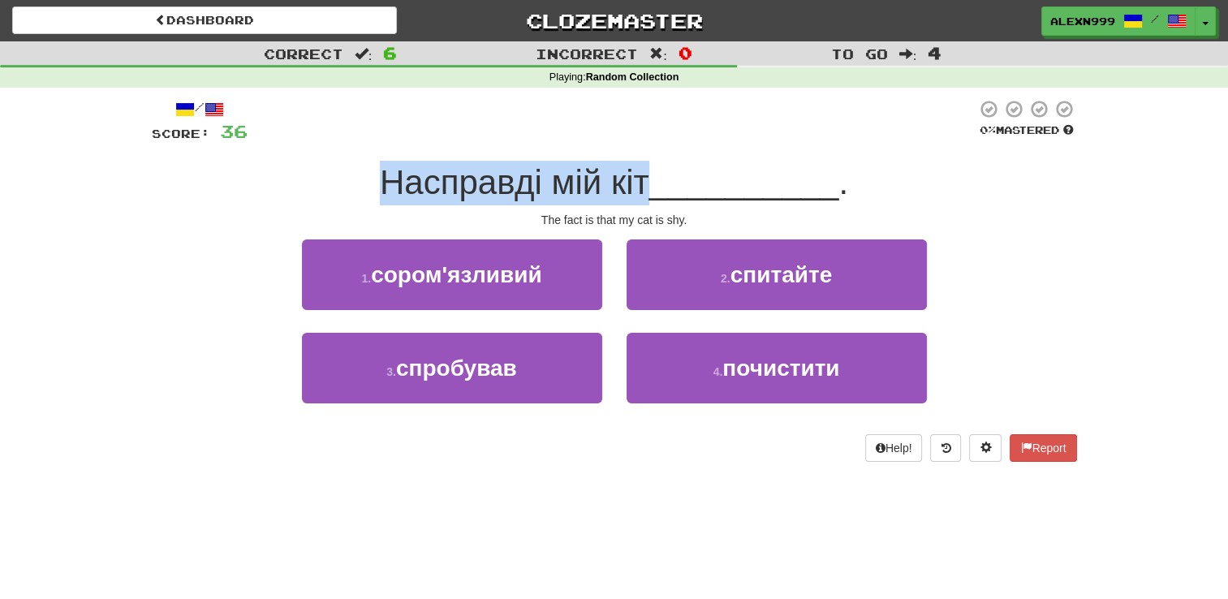
drag, startPoint x: 372, startPoint y: 174, endPoint x: 646, endPoint y: 190, distance: 274.8
click at [646, 190] on div "Насправді мій кіт __________ ." at bounding box center [614, 183] width 925 height 45
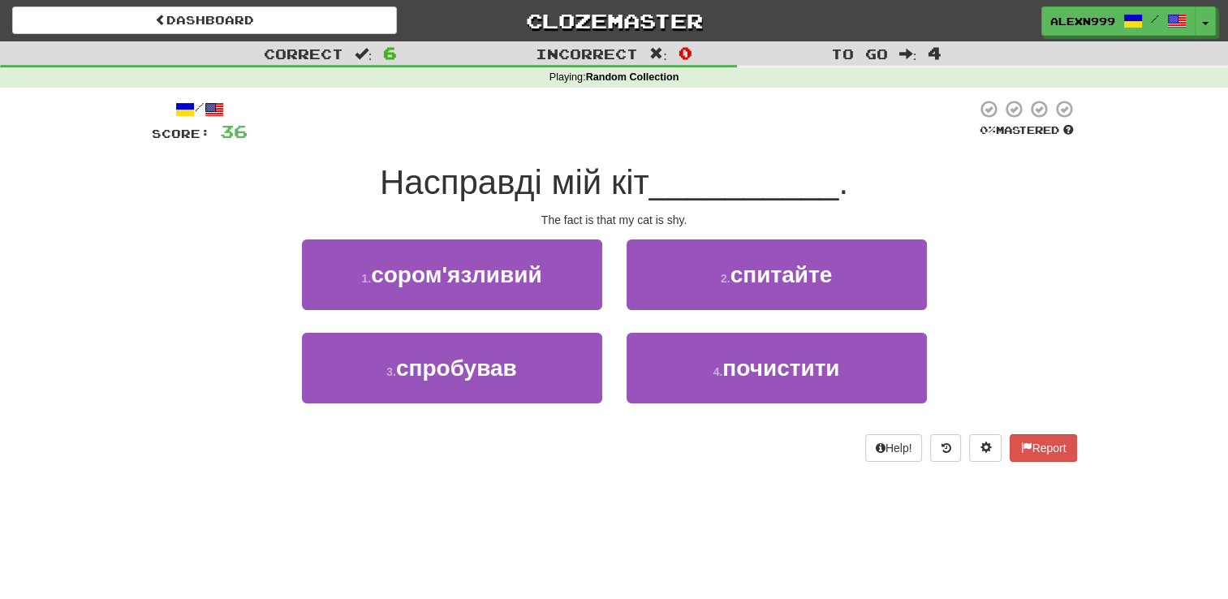
drag, startPoint x: 646, startPoint y: 190, endPoint x: 537, endPoint y: 207, distance: 110.1
click at [537, 207] on div "/ Score: 36 0 % Mastered Насправді мій кіт __________ . The fact is that my cat…" at bounding box center [614, 280] width 925 height 363
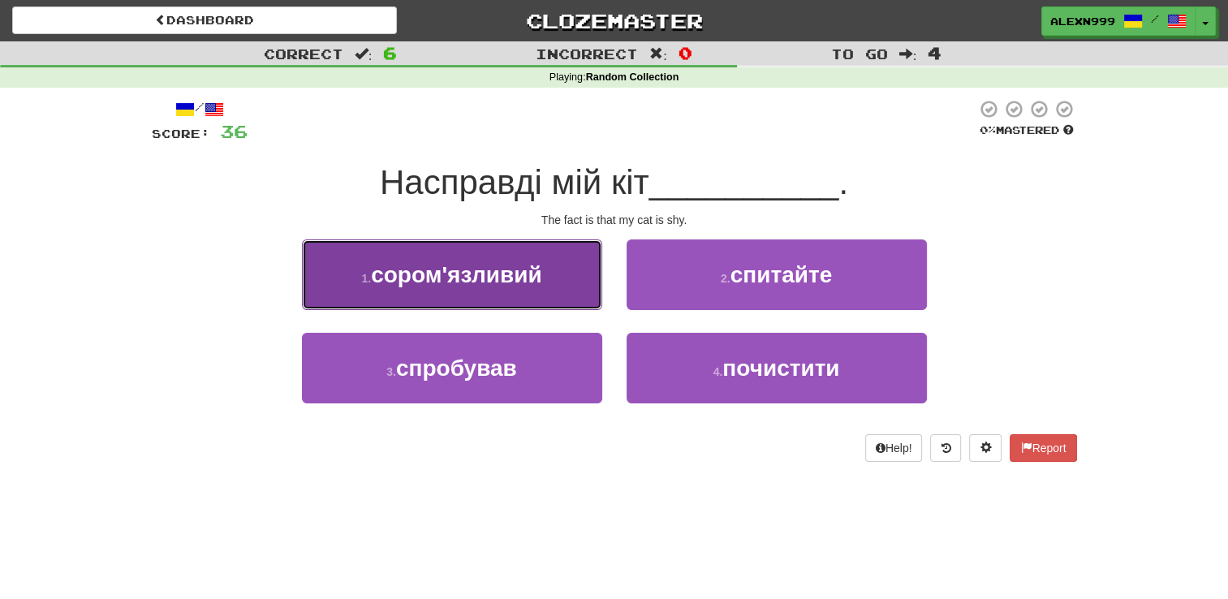
click at [537, 278] on span "сором'язливий" at bounding box center [456, 274] width 170 height 25
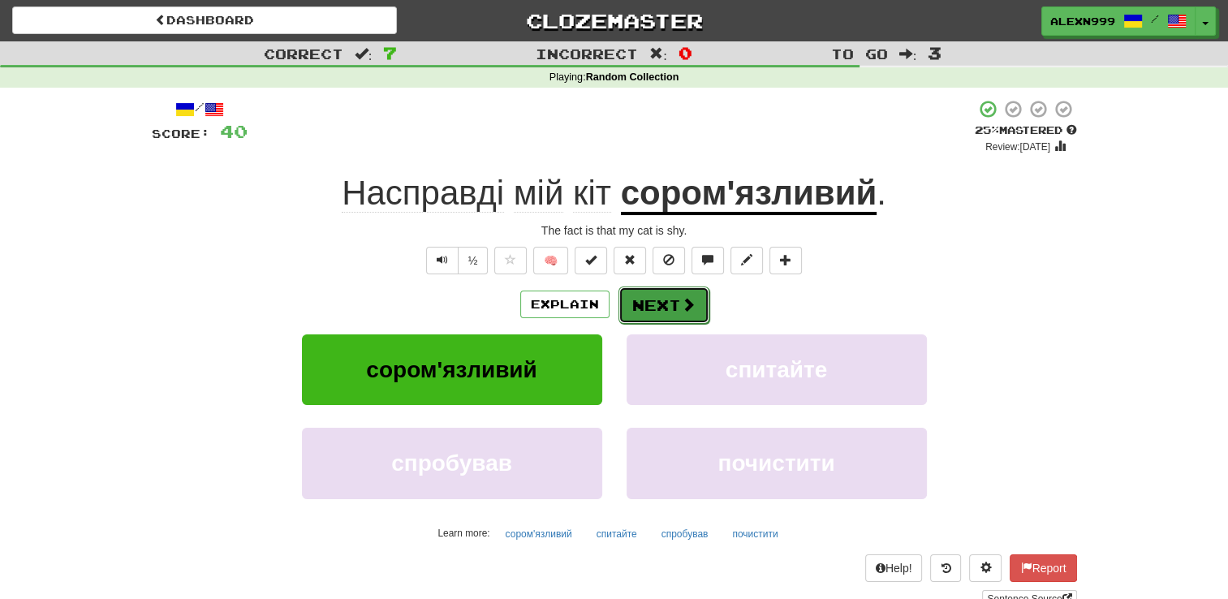
click at [662, 312] on button "Next" at bounding box center [663, 304] width 91 height 37
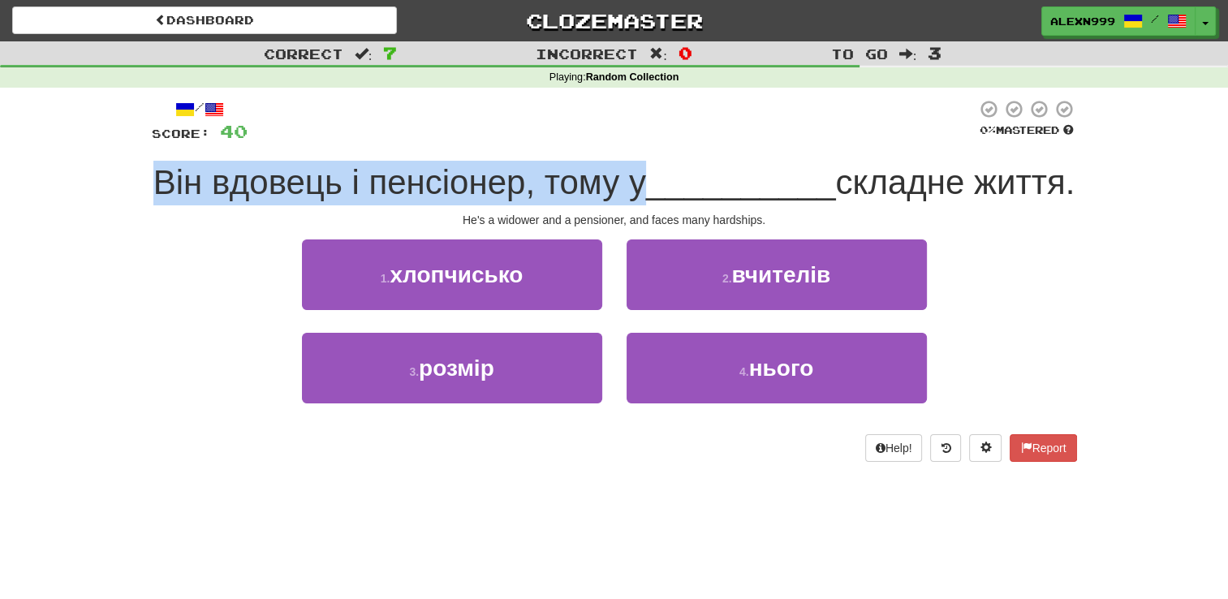
drag, startPoint x: 174, startPoint y: 183, endPoint x: 688, endPoint y: 203, distance: 514.1
click at [688, 203] on div "Він вдовець і пенсіонер, тому у __________ складне життя." at bounding box center [614, 183] width 925 height 45
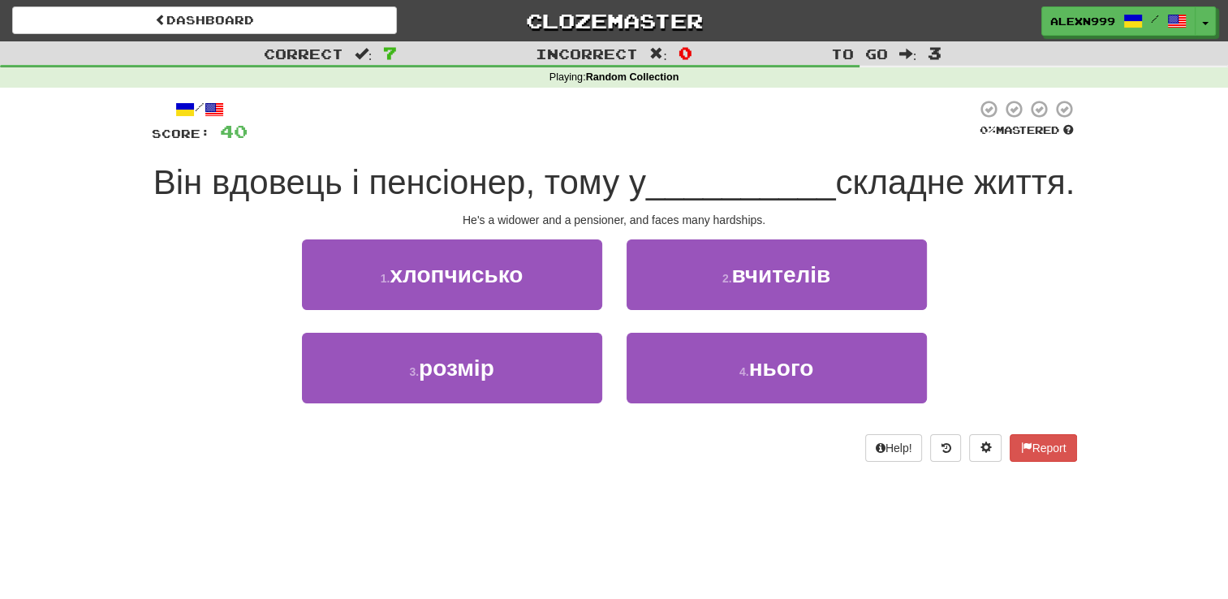
drag, startPoint x: 688, startPoint y: 203, endPoint x: 604, endPoint y: 210, distance: 84.7
click at [835, 201] on span "складне життя." at bounding box center [954, 182] width 239 height 38
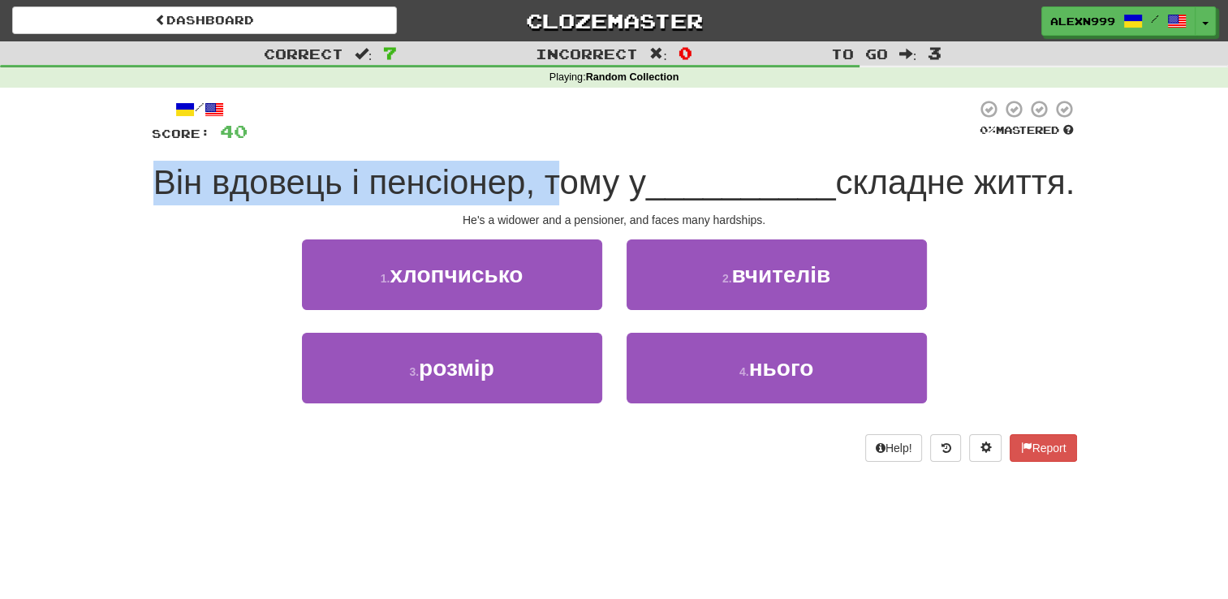
drag, startPoint x: 180, startPoint y: 183, endPoint x: 601, endPoint y: 190, distance: 420.4
click at [601, 190] on div "Він вдовець і пенсіонер, тому у __________ складне життя." at bounding box center [614, 183] width 925 height 45
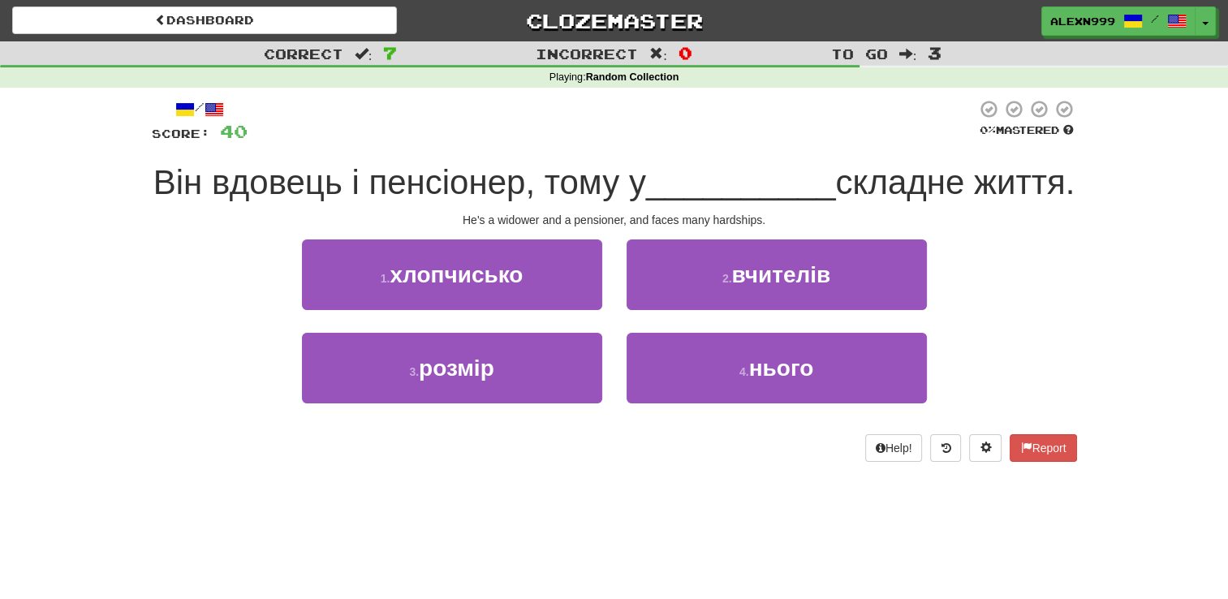
drag, startPoint x: 601, startPoint y: 190, endPoint x: 745, endPoint y: 209, distance: 145.8
click at [745, 205] on div "Він вдовець і пенсіонер, тому у __________ складне життя." at bounding box center [614, 183] width 925 height 45
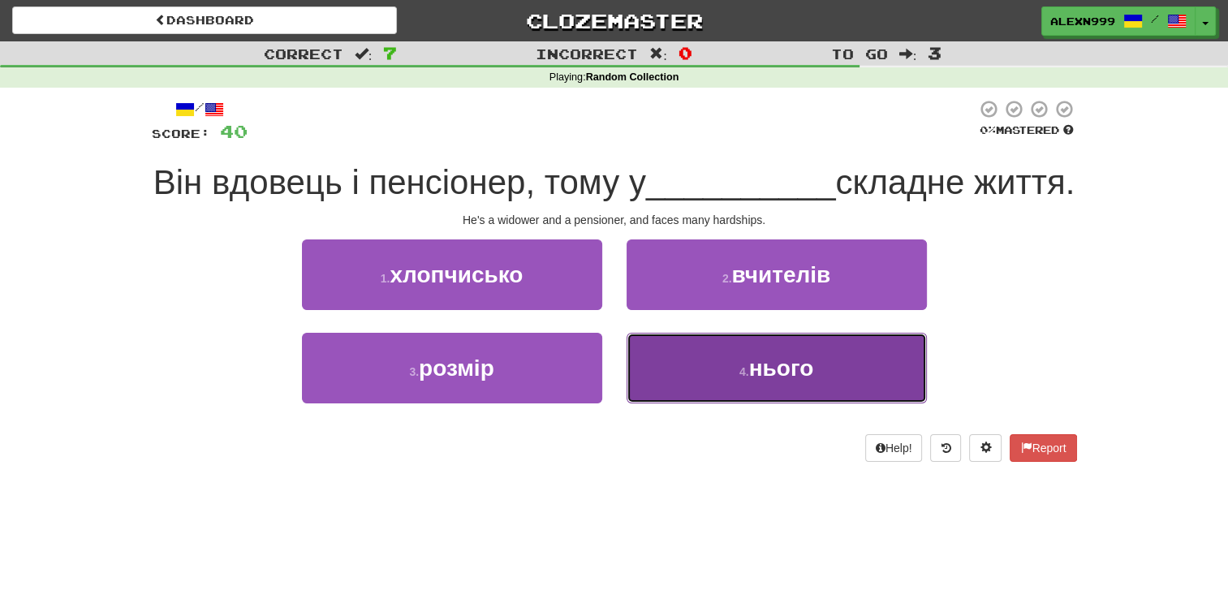
click at [747, 403] on button "4 . нього" at bounding box center [776, 368] width 300 height 71
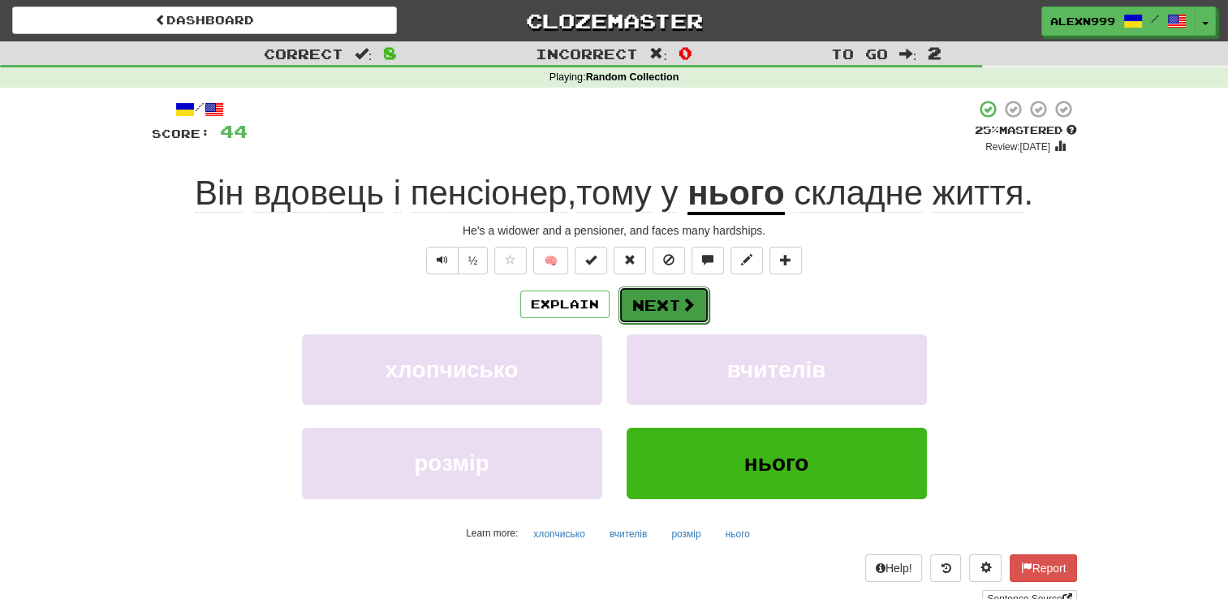
click at [669, 309] on button "Next" at bounding box center [663, 304] width 91 height 37
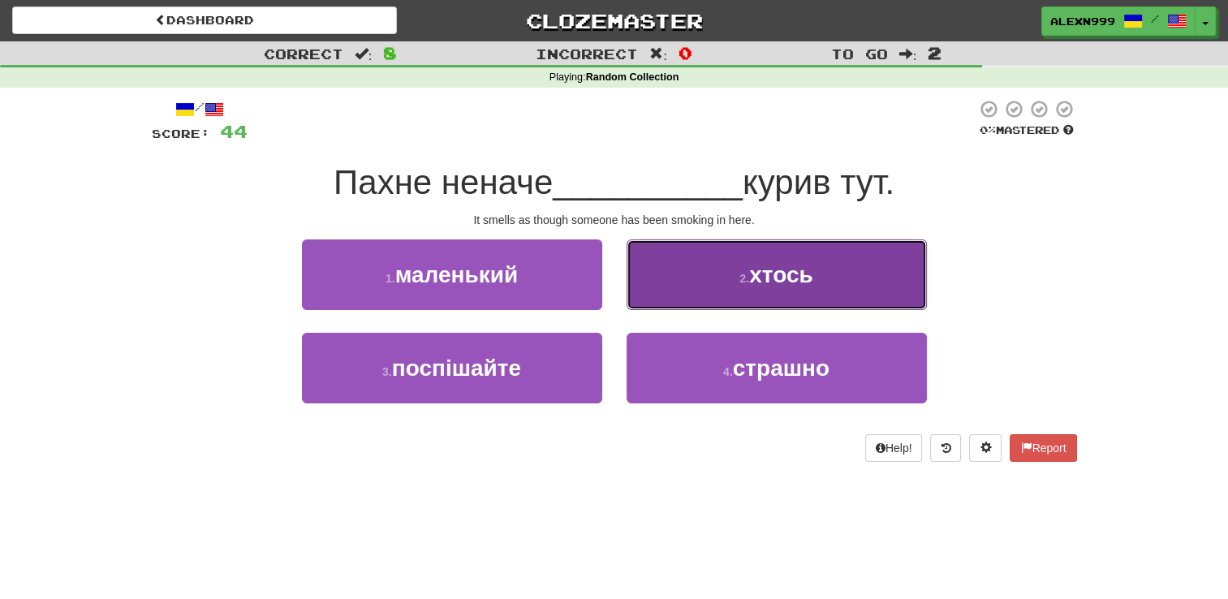
click at [721, 291] on button "2 . хтось" at bounding box center [776, 274] width 300 height 71
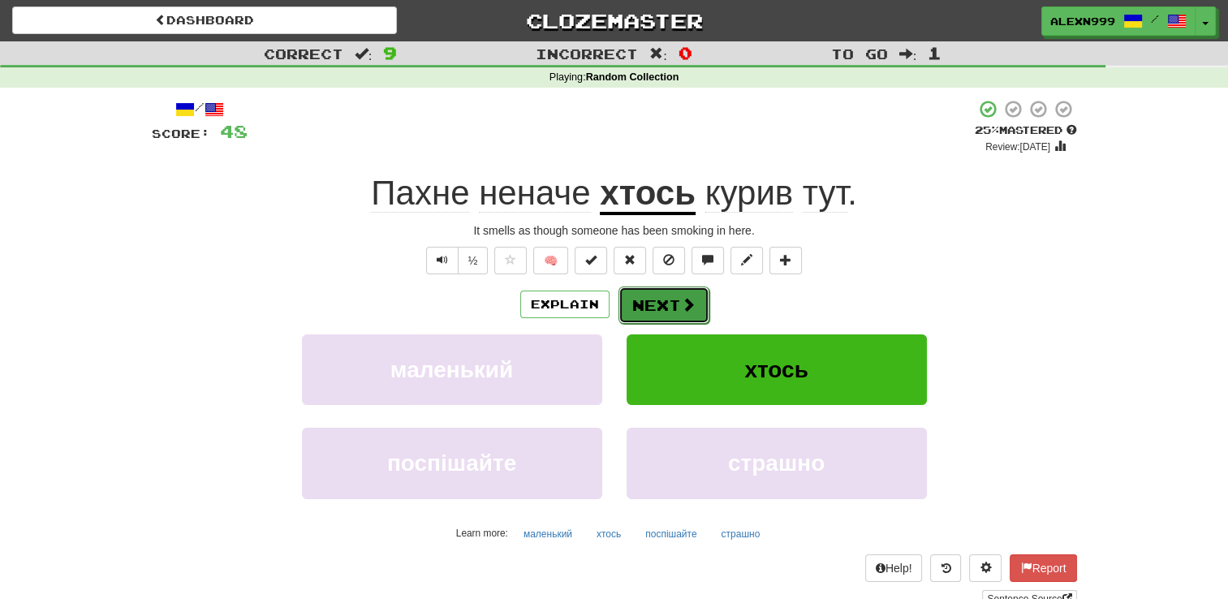
click at [666, 304] on button "Next" at bounding box center [663, 304] width 91 height 37
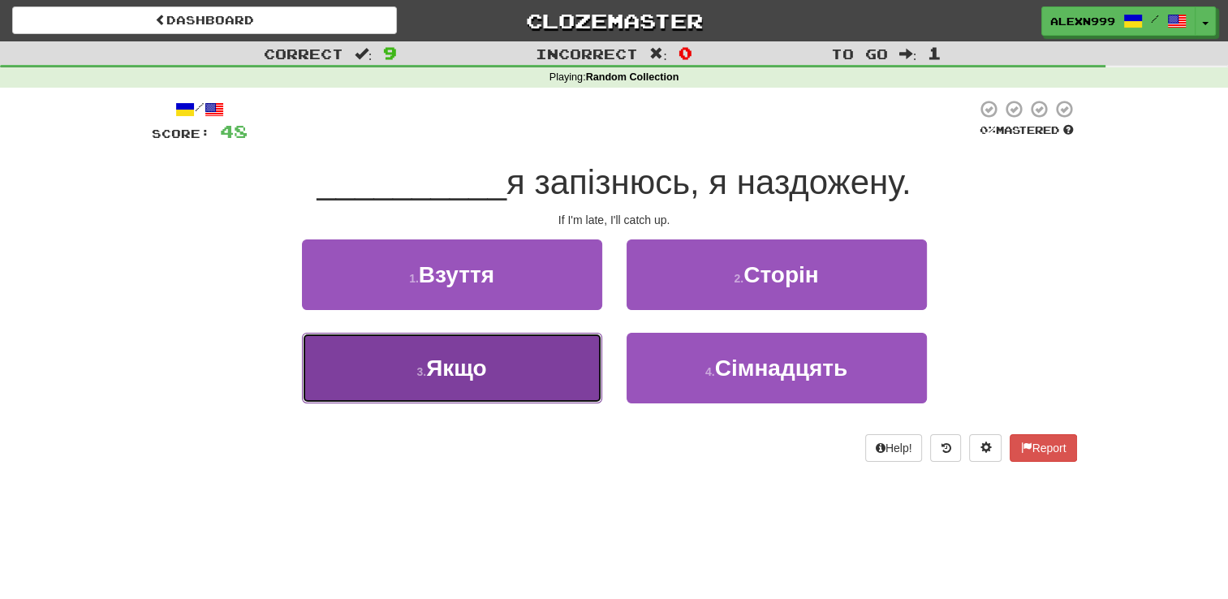
click at [549, 368] on button "3 . Якщо" at bounding box center [452, 368] width 300 height 71
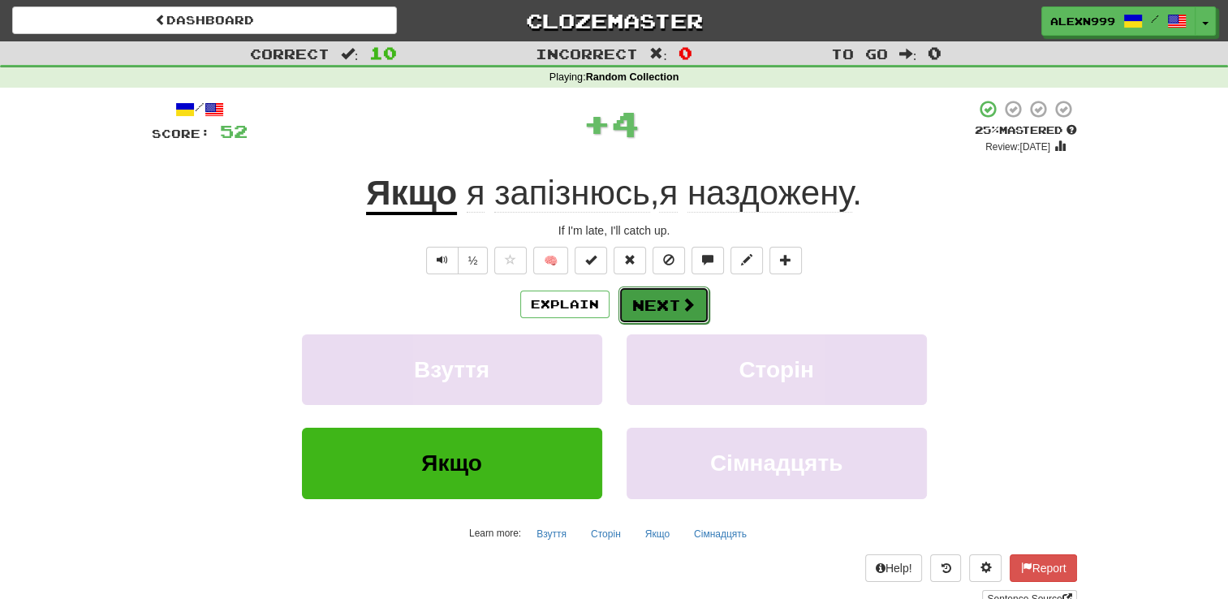
click at [660, 307] on button "Next" at bounding box center [663, 304] width 91 height 37
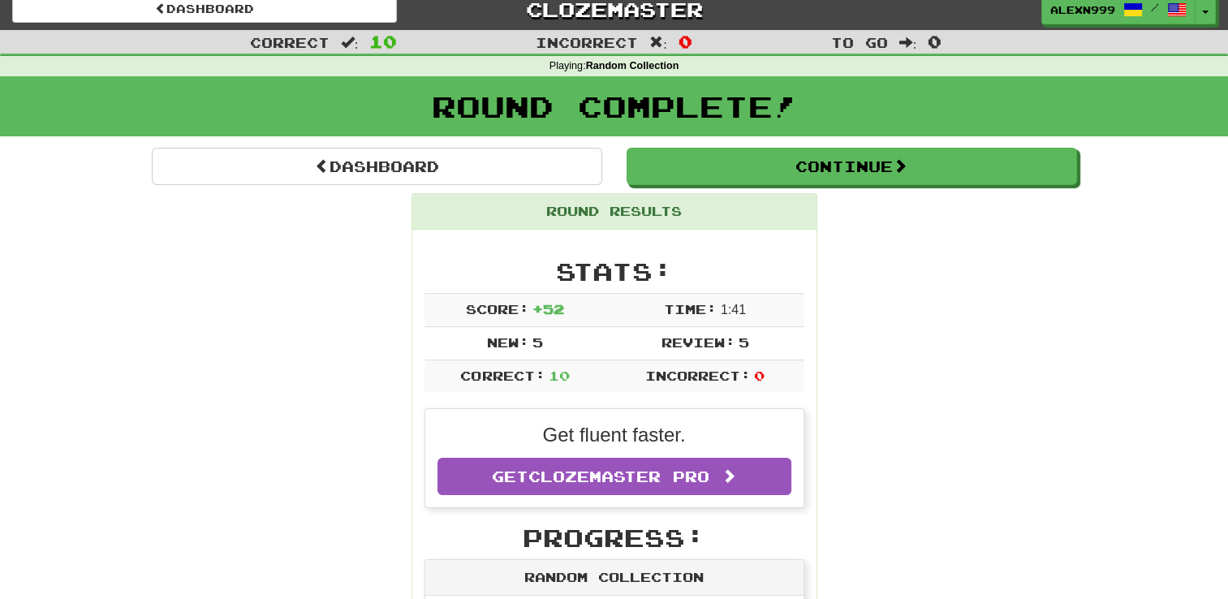
scroll to position [81, 0]
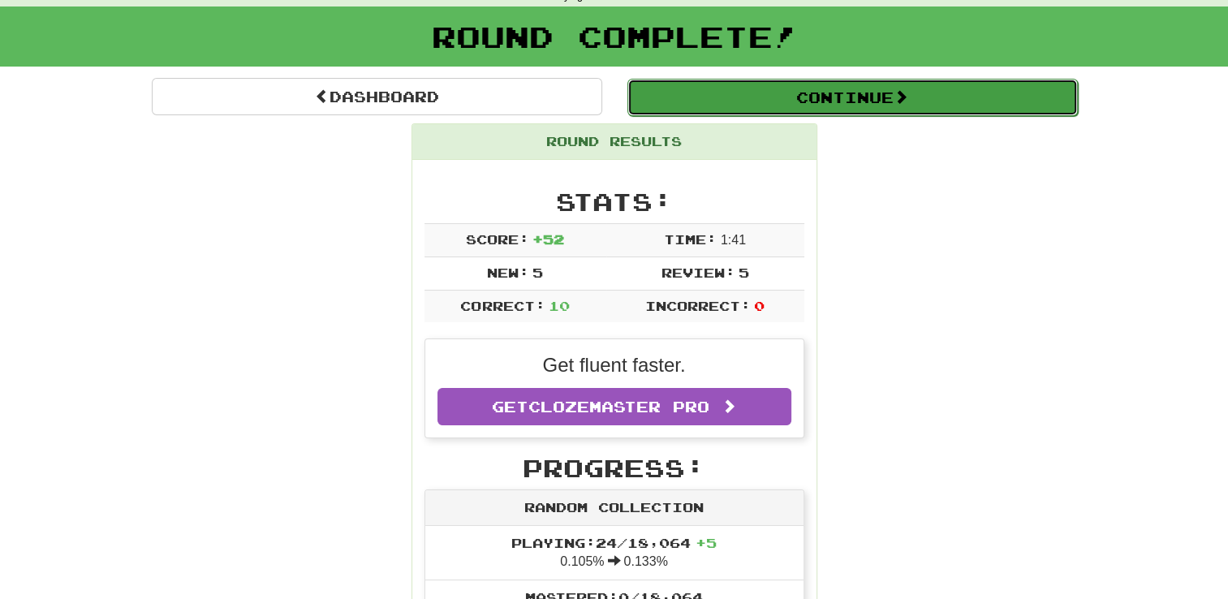
click at [893, 99] on button "Continue" at bounding box center [852, 97] width 450 height 37
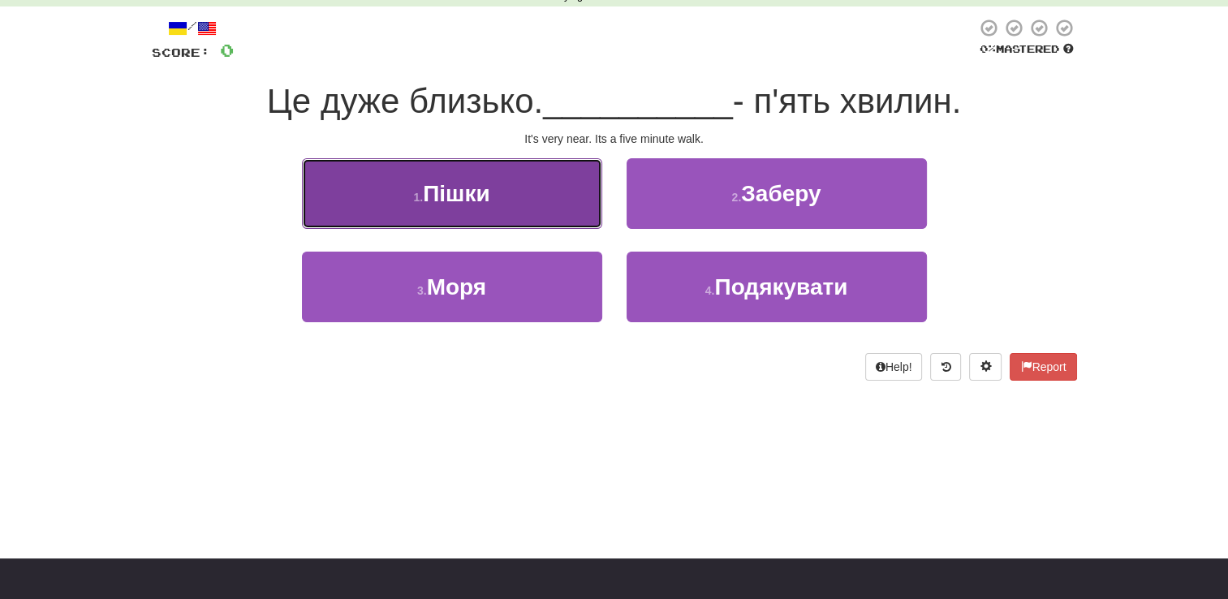
click at [571, 181] on button "1 . Пішки" at bounding box center [452, 193] width 300 height 71
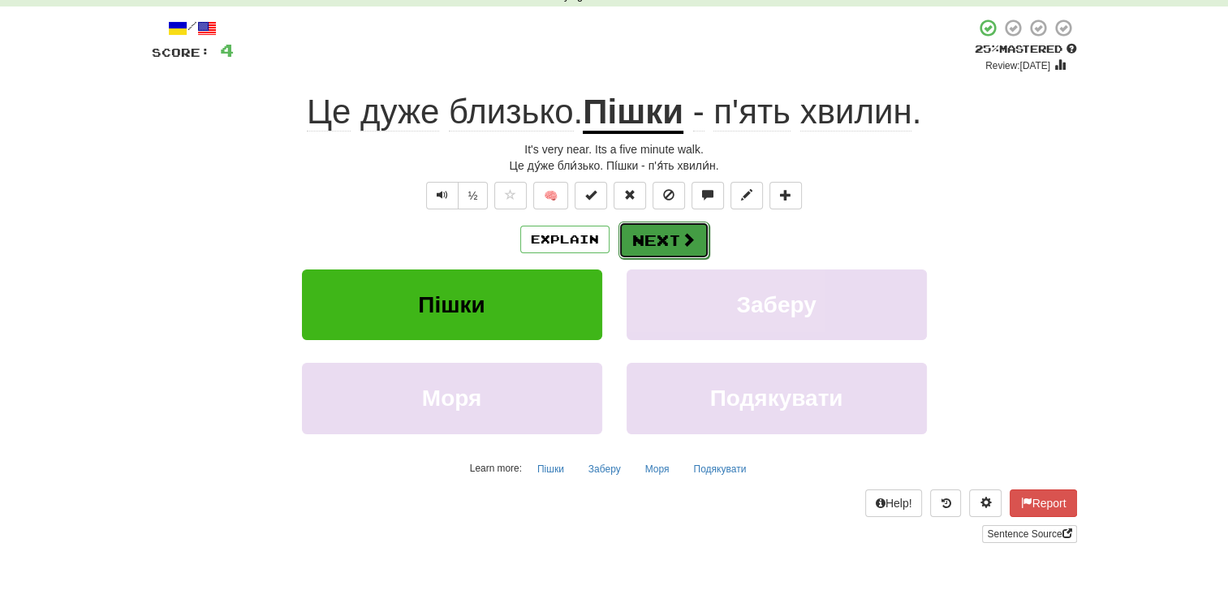
click at [681, 246] on span at bounding box center [688, 239] width 15 height 15
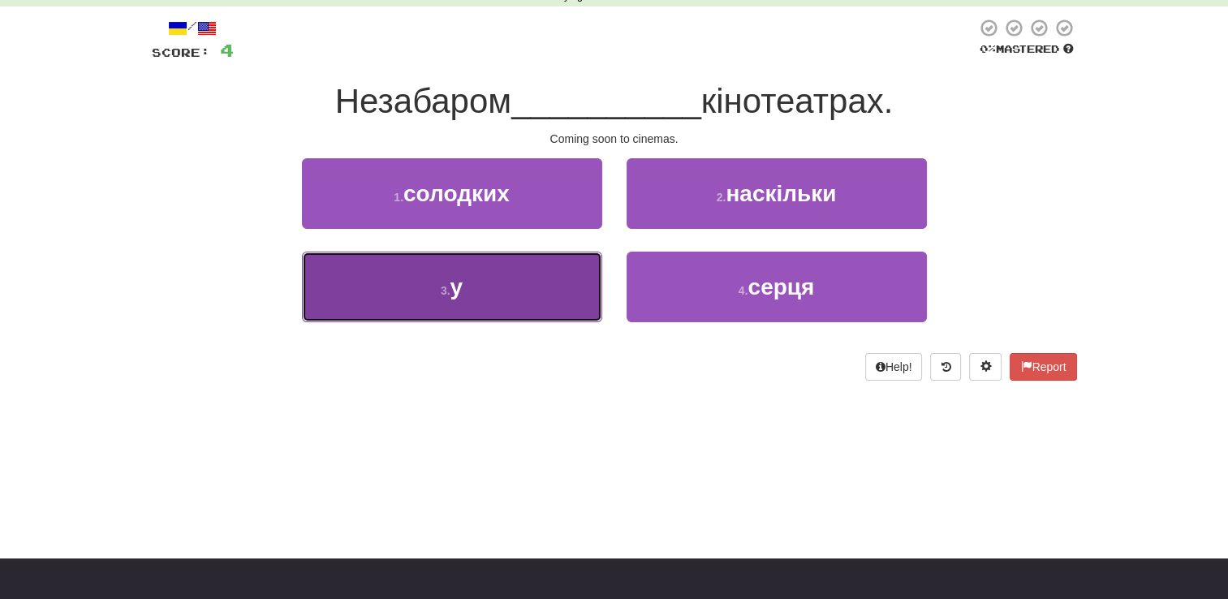
click at [527, 304] on button "3 . у" at bounding box center [452, 287] width 300 height 71
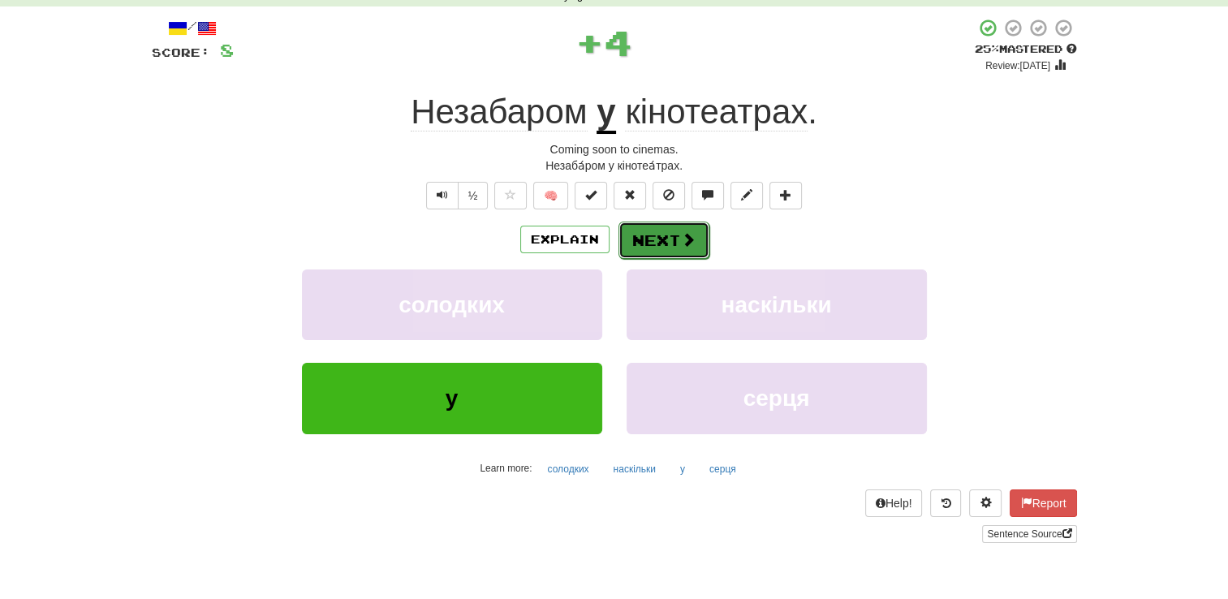
click at [669, 229] on button "Next" at bounding box center [663, 240] width 91 height 37
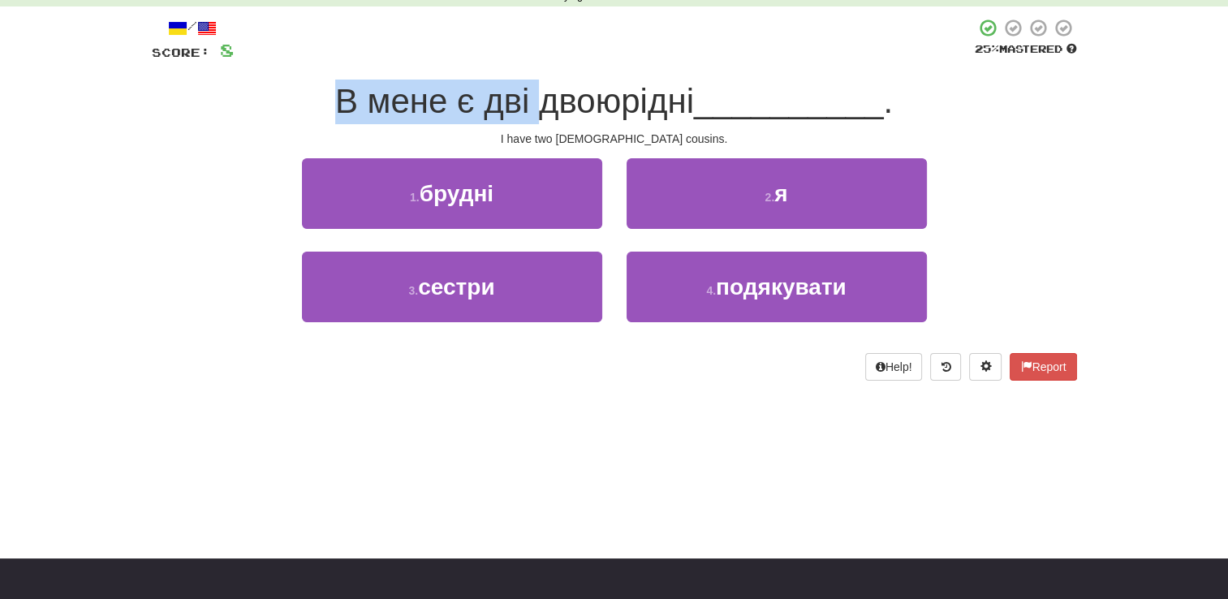
drag, startPoint x: 323, startPoint y: 91, endPoint x: 544, endPoint y: 113, distance: 221.8
click at [544, 113] on div "В мене є дві двоюрідні __________ ." at bounding box center [614, 102] width 925 height 45
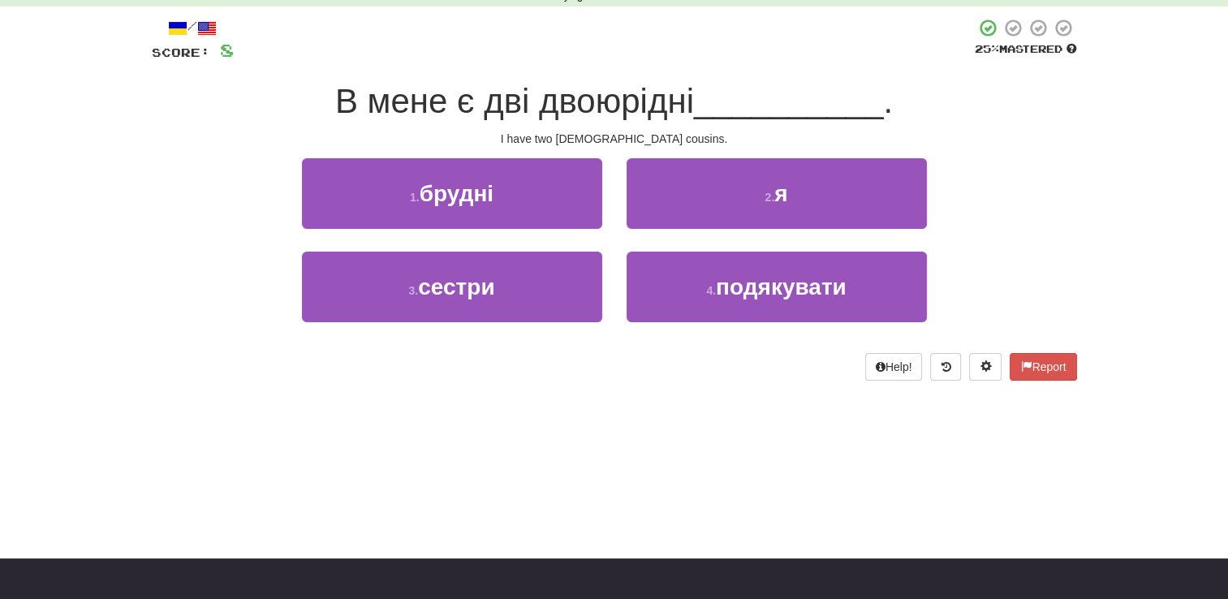
drag, startPoint x: 544, startPoint y: 113, endPoint x: 683, endPoint y: 112, distance: 139.6
click at [683, 112] on span "В мене є дві двоюрідні" at bounding box center [514, 101] width 359 height 38
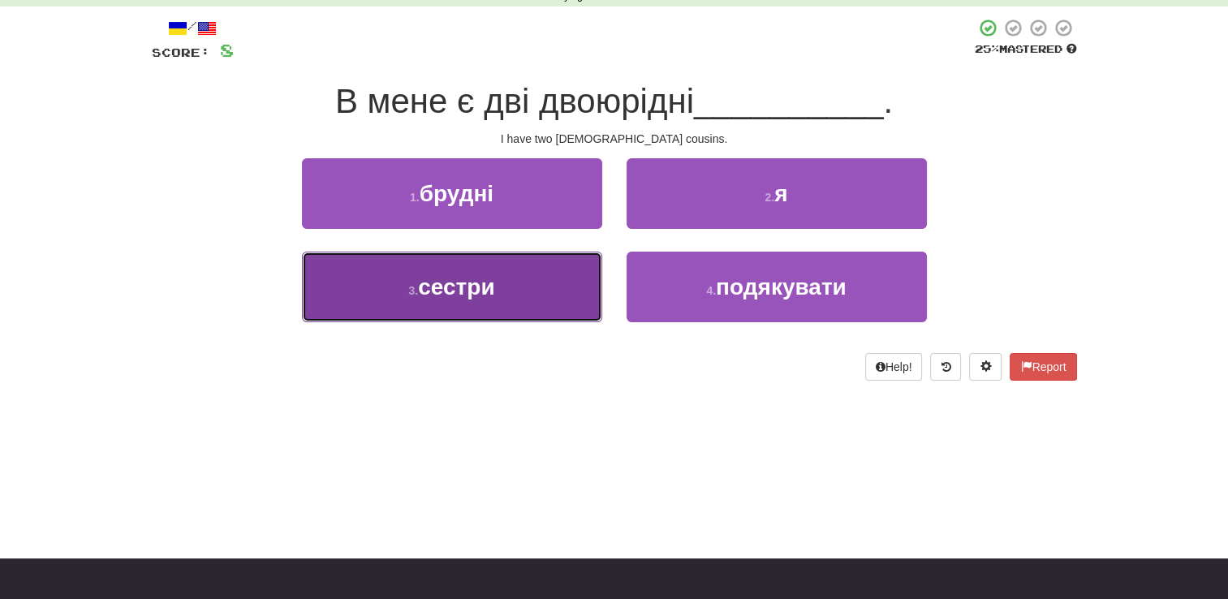
click at [549, 278] on button "3 . сестри" at bounding box center [452, 287] width 300 height 71
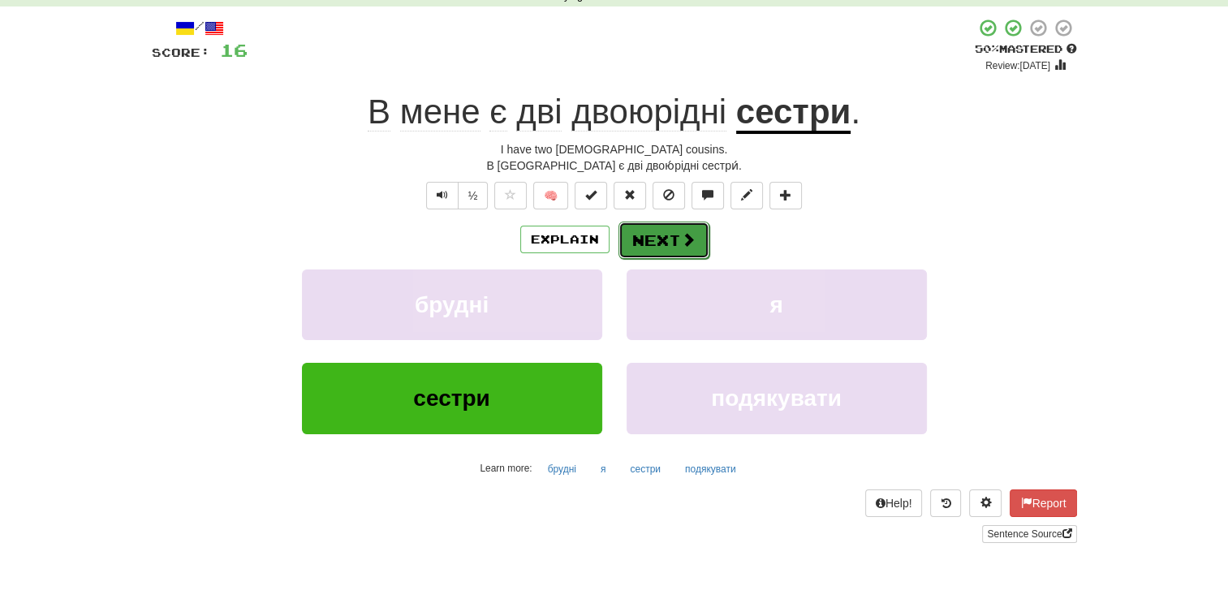
click at [665, 252] on button "Next" at bounding box center [663, 240] width 91 height 37
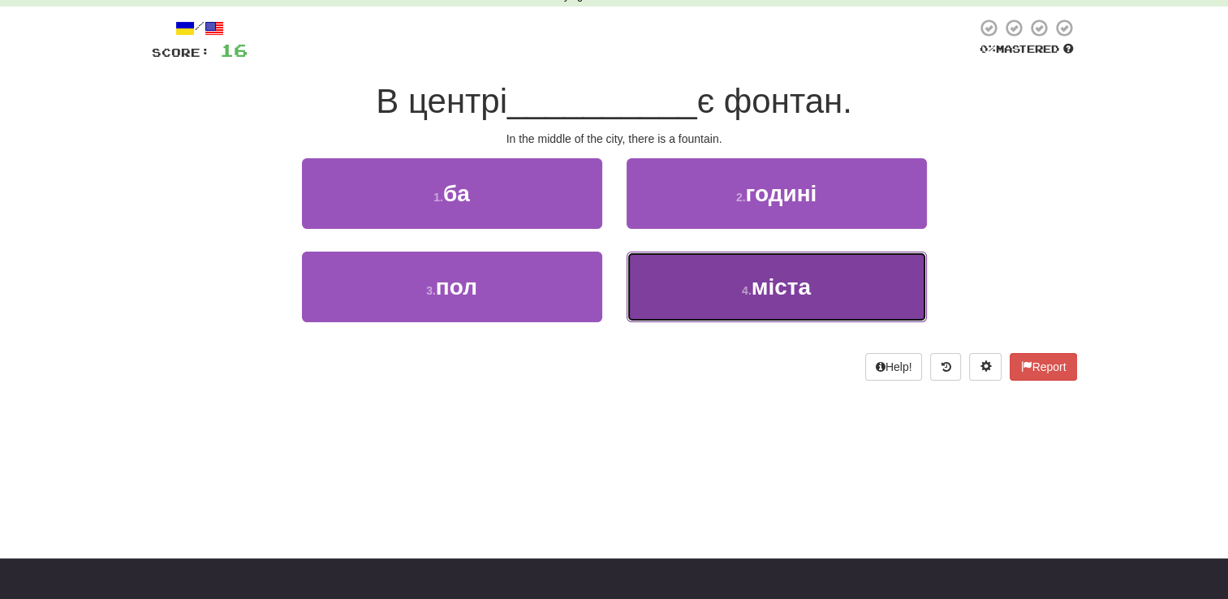
click at [747, 284] on small "4 ." at bounding box center [747, 290] width 10 height 13
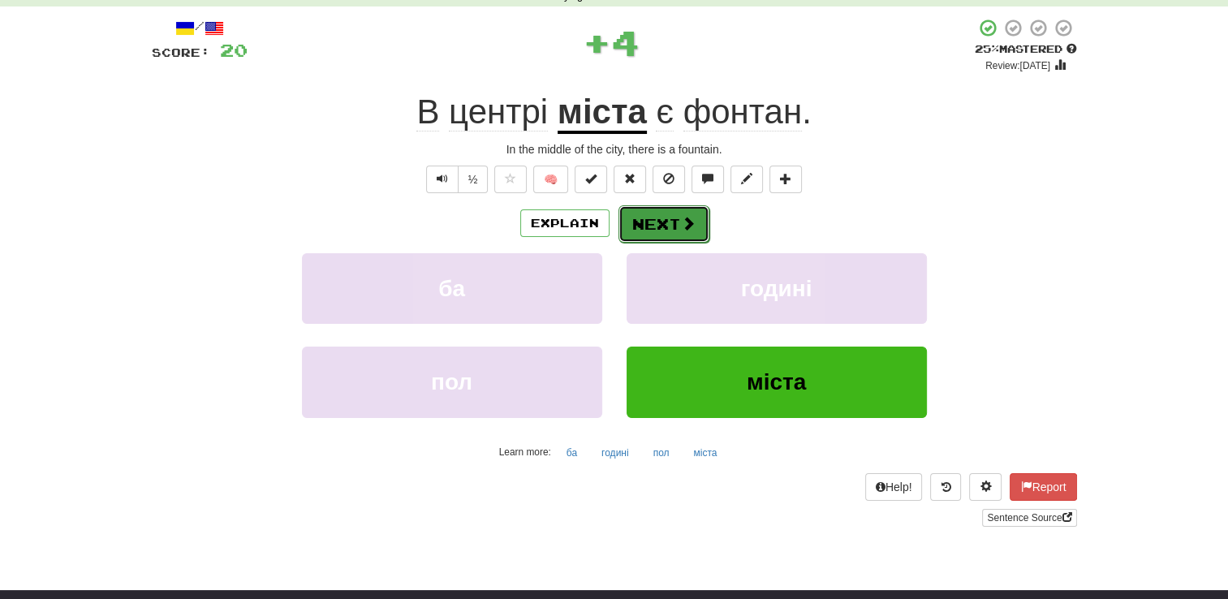
click at [678, 230] on button "Next" at bounding box center [663, 223] width 91 height 37
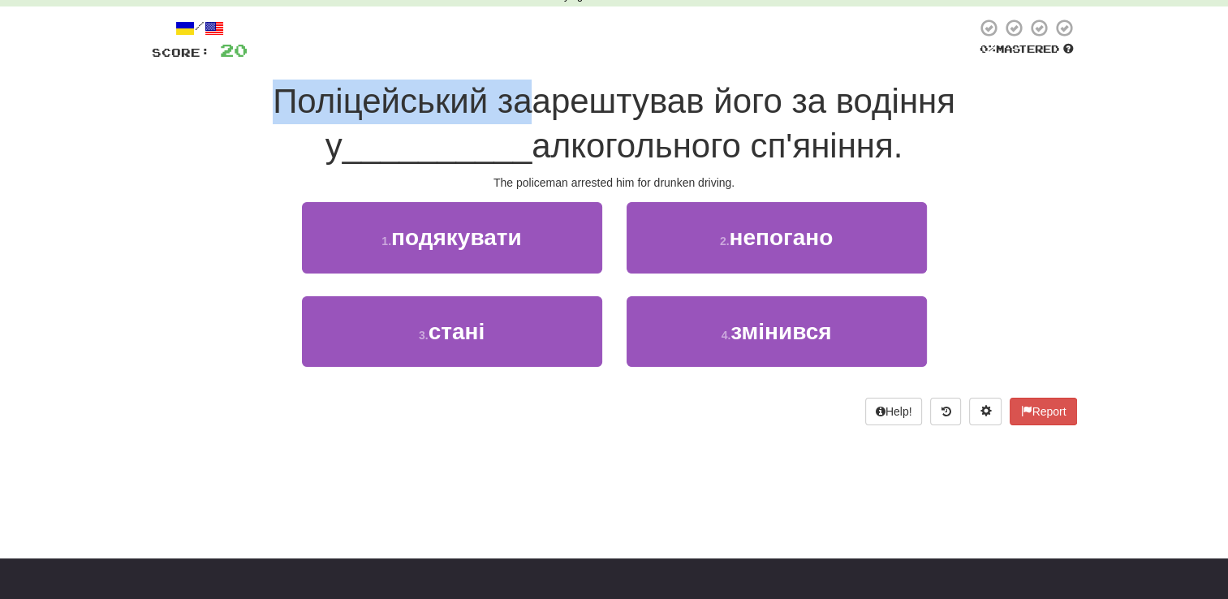
drag, startPoint x: 156, startPoint y: 102, endPoint x: 425, endPoint y: 99, distance: 269.4
click at [425, 99] on div "Поліцейський заарештував його за водіння у __________ алкогольного сп'яніння." at bounding box center [614, 124] width 925 height 88
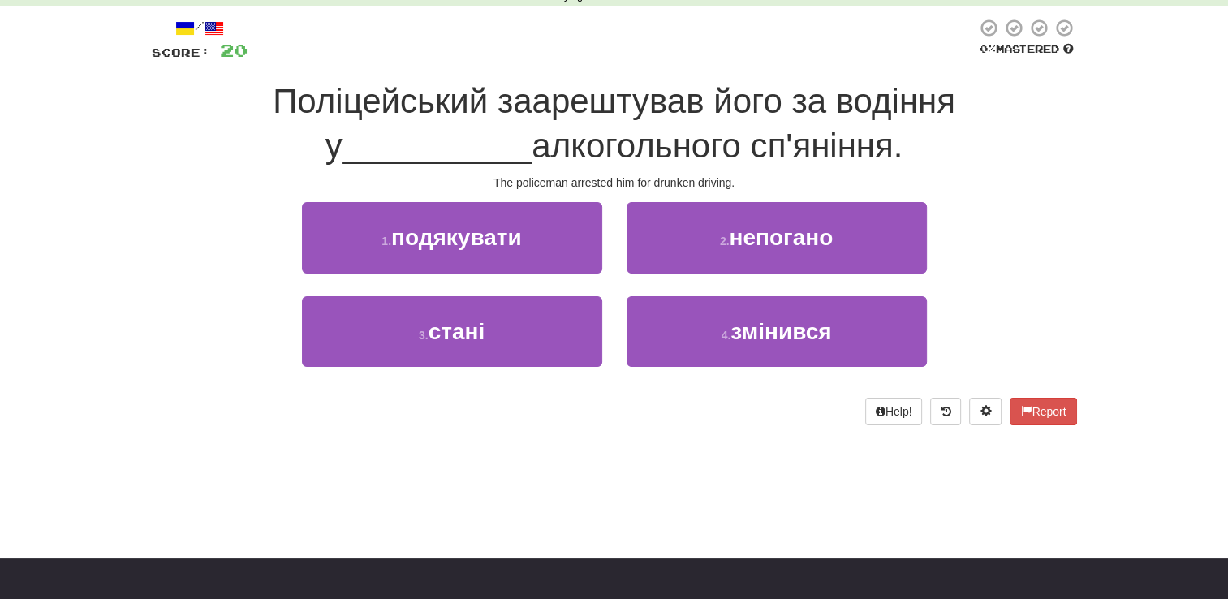
drag, startPoint x: 425, startPoint y: 99, endPoint x: 574, endPoint y: 119, distance: 149.9
click at [574, 119] on span "Поліцейський заарештував його за водіння у" at bounding box center [614, 123] width 682 height 83
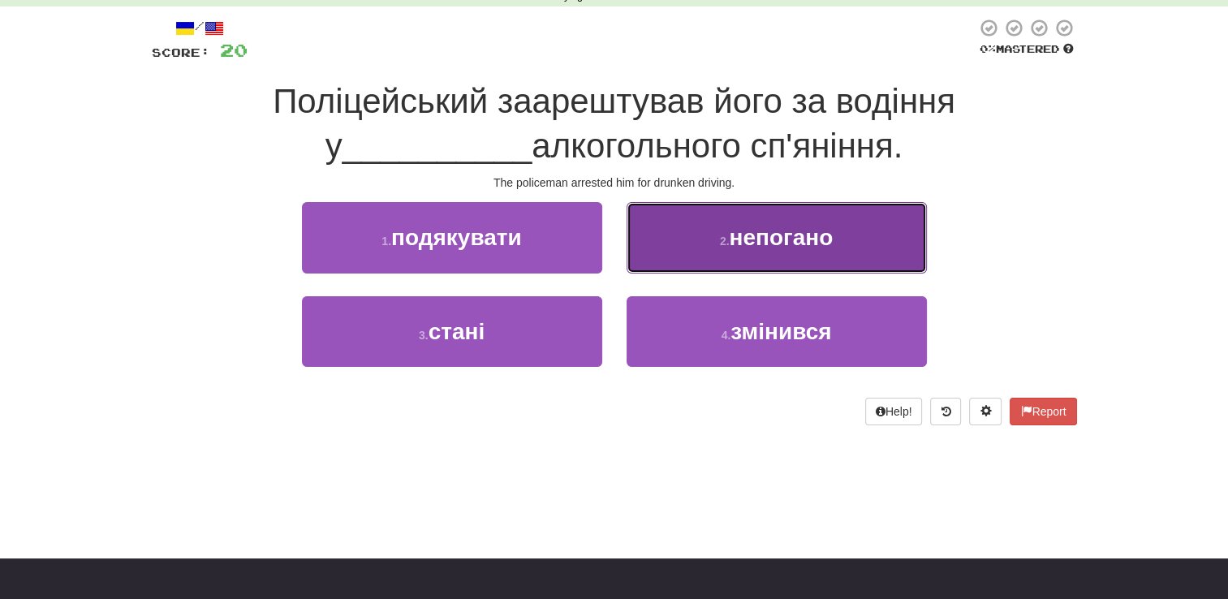
click at [803, 215] on button "2 . непогано" at bounding box center [776, 237] width 300 height 71
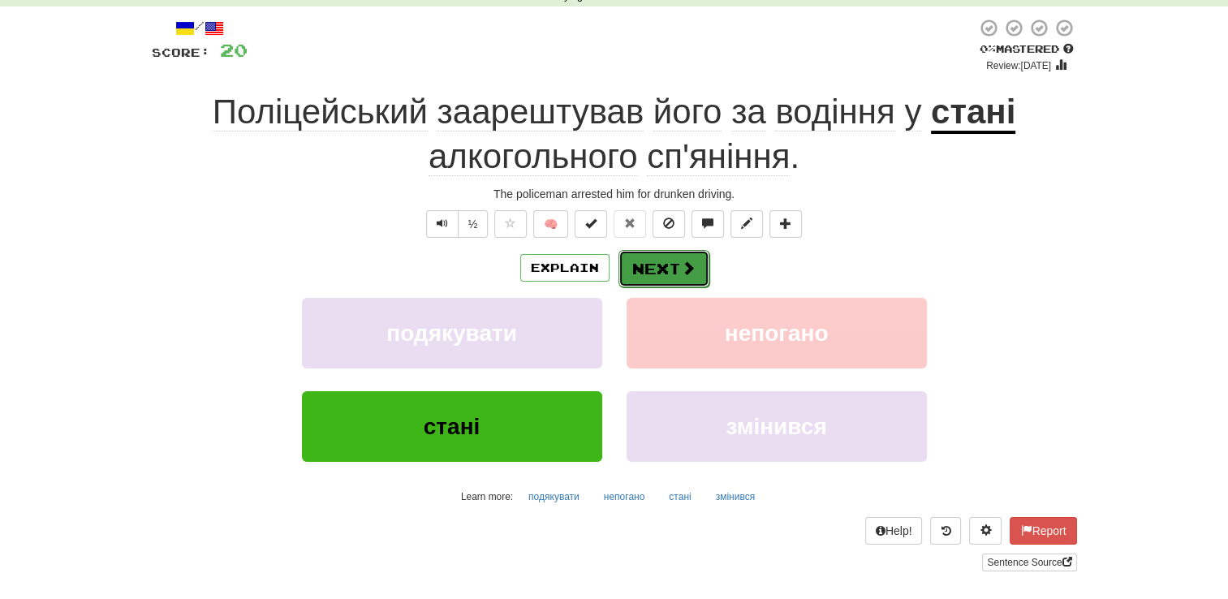
click at [681, 270] on span at bounding box center [688, 267] width 15 height 15
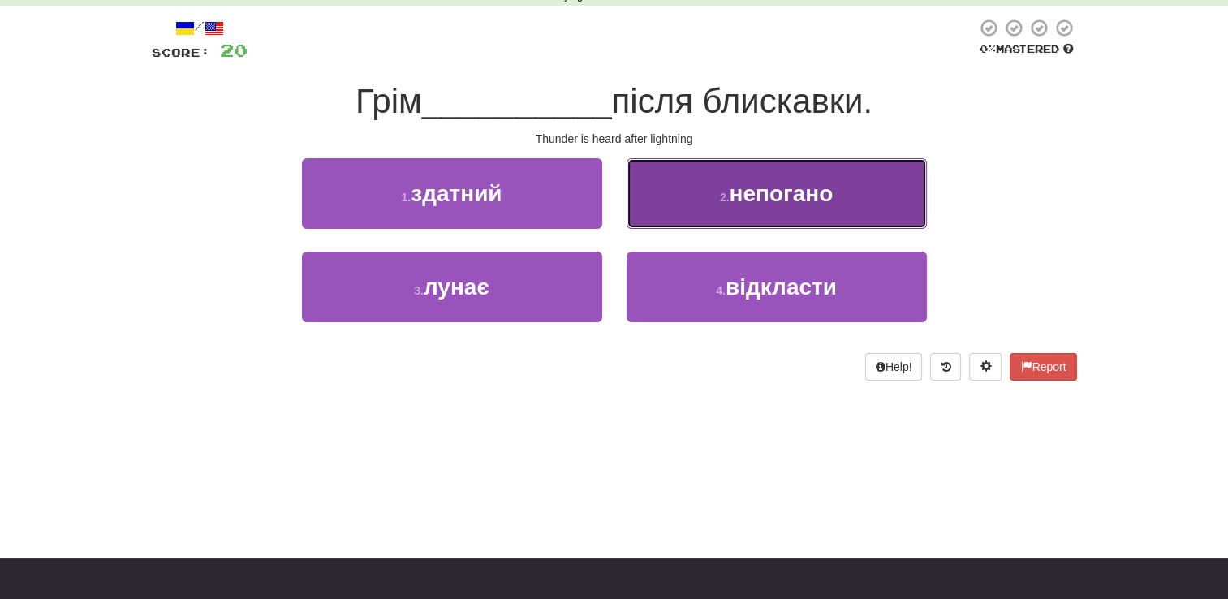
click at [738, 210] on button "2 . непогано" at bounding box center [776, 193] width 300 height 71
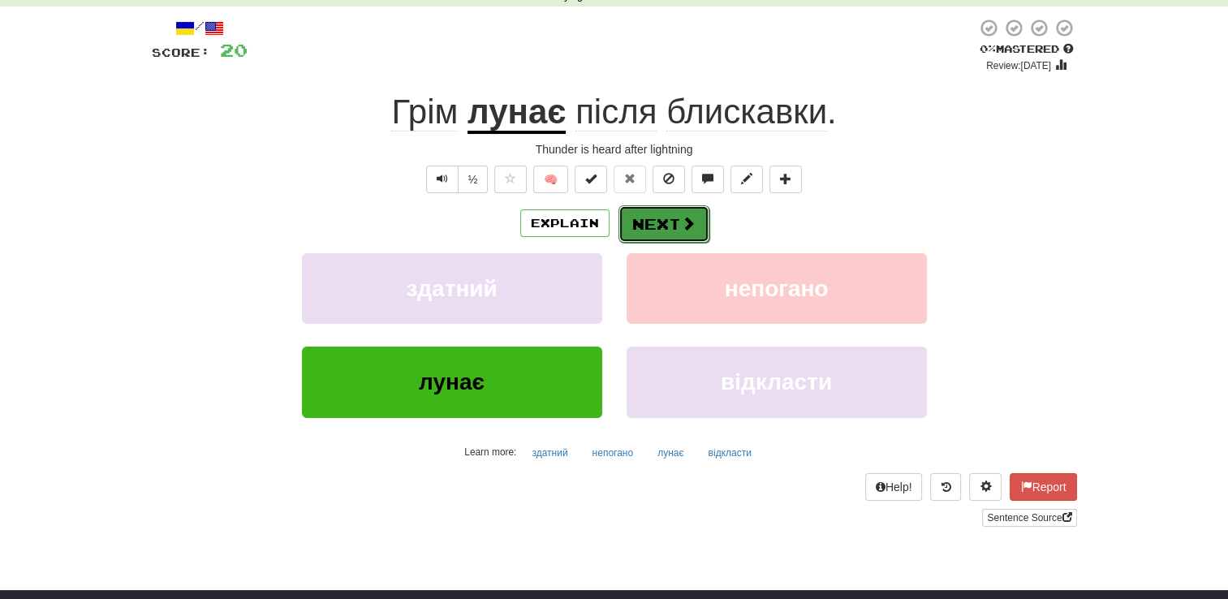
click at [678, 229] on button "Next" at bounding box center [663, 223] width 91 height 37
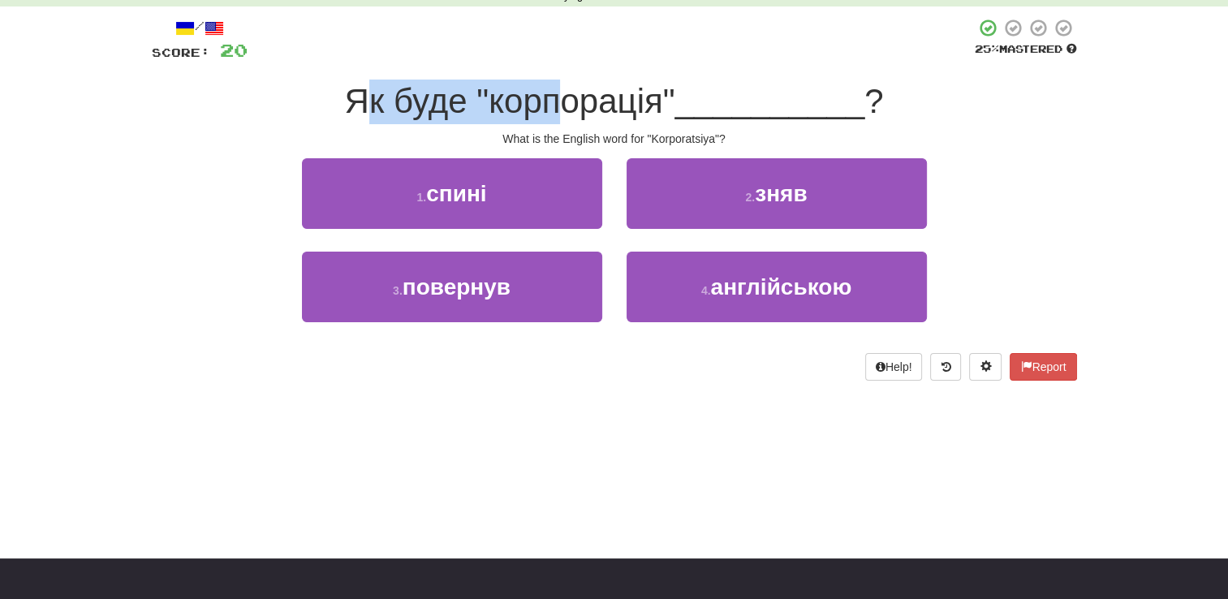
drag, startPoint x: 360, startPoint y: 112, endPoint x: 549, endPoint y: 89, distance: 189.6
click at [549, 89] on span "Як буде "корпорація"" at bounding box center [510, 101] width 330 height 38
click at [698, 336] on div "4 . англійською" at bounding box center [776, 298] width 325 height 93
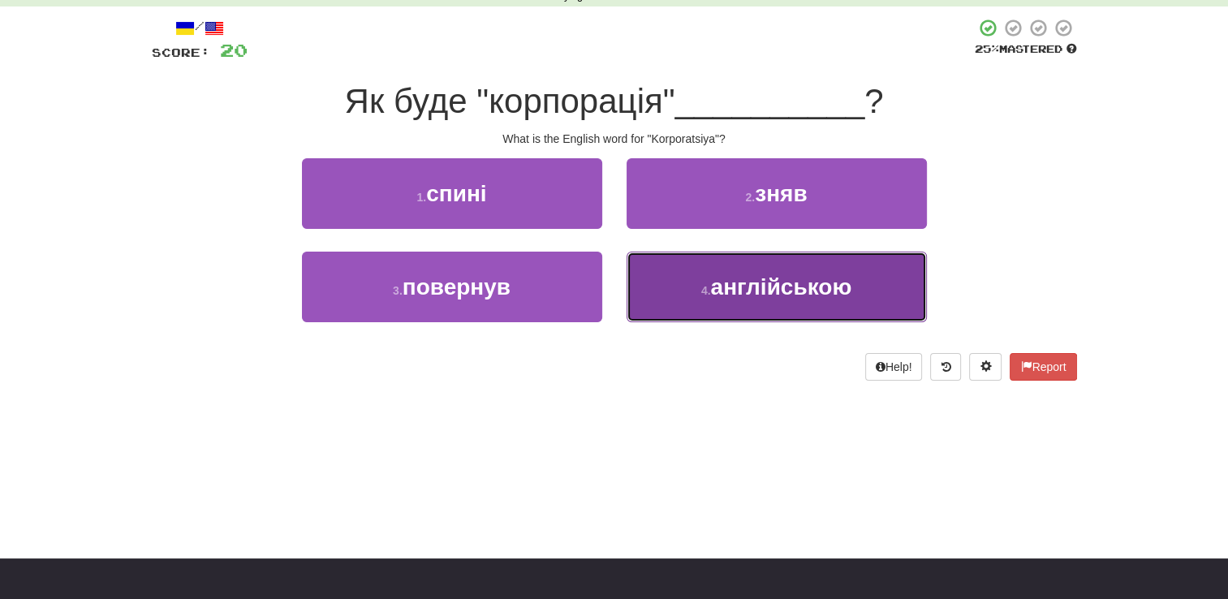
click at [760, 287] on span "англійською" at bounding box center [781, 286] width 141 height 25
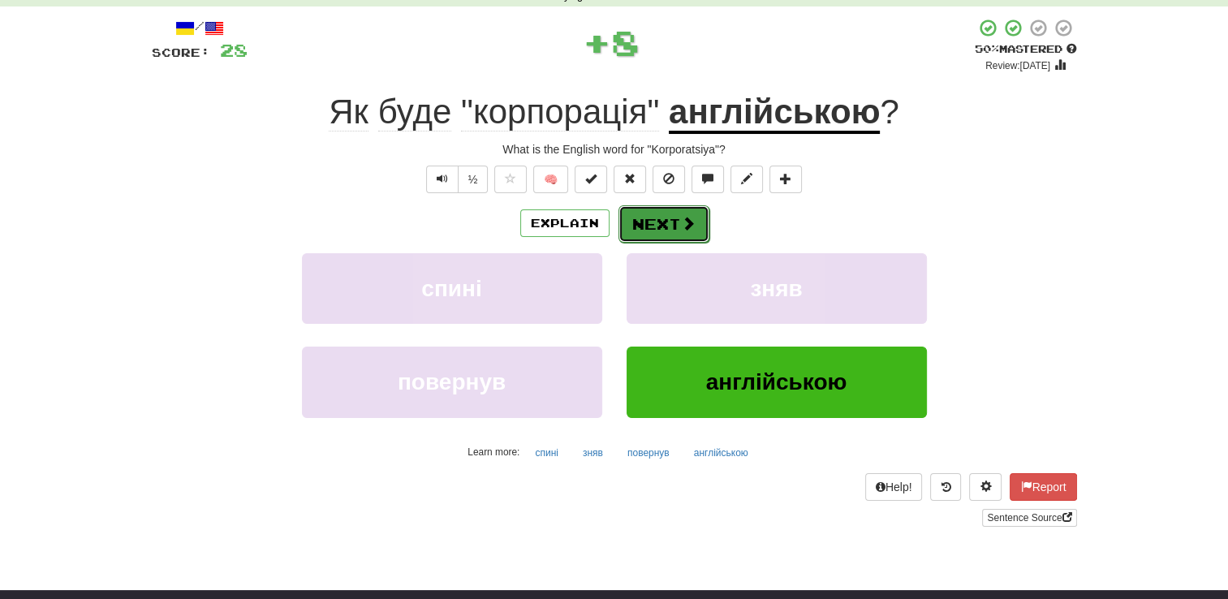
click at [660, 229] on button "Next" at bounding box center [663, 223] width 91 height 37
